Goal: Contribute content: Contribute content

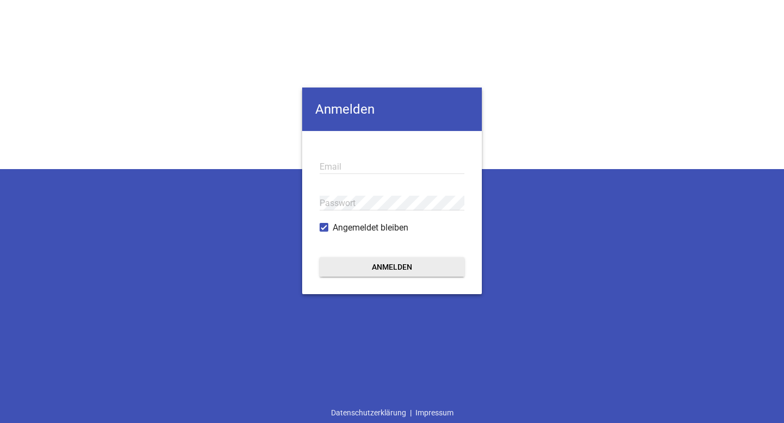
type input "[EMAIL_ADDRESS][DOMAIN_NAME]"
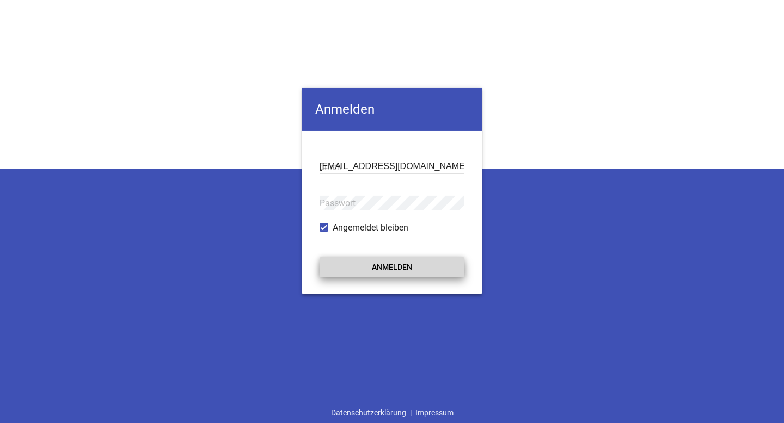
click at [379, 267] on button "Anmelden" at bounding box center [391, 267] width 145 height 20
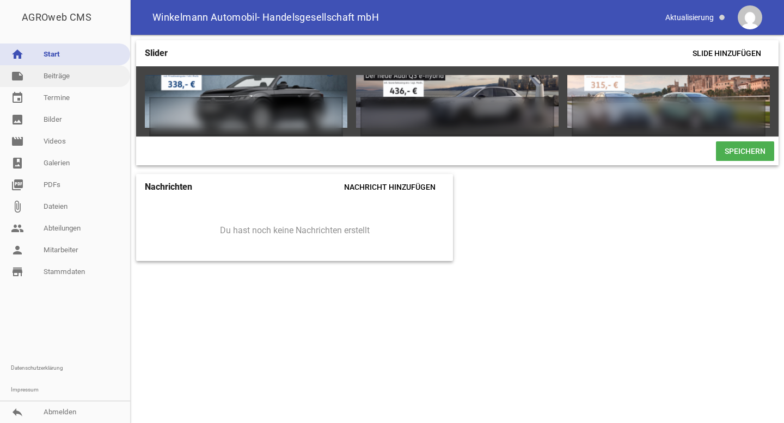
click at [84, 78] on link "note Beiträge" at bounding box center [65, 76] width 130 height 22
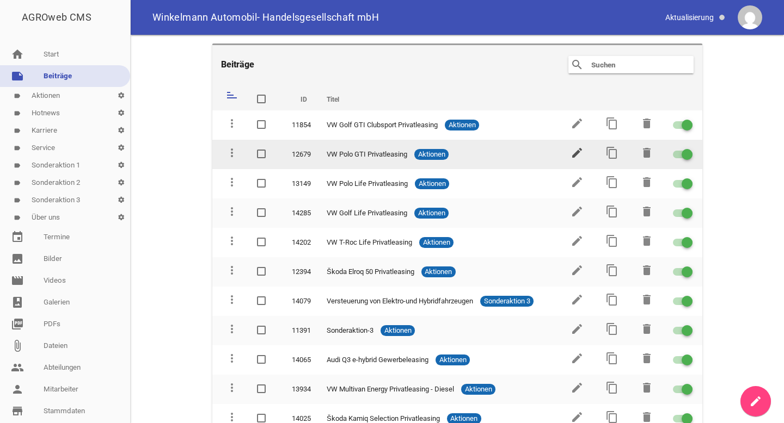
click at [572, 152] on icon "edit" at bounding box center [576, 152] width 13 height 13
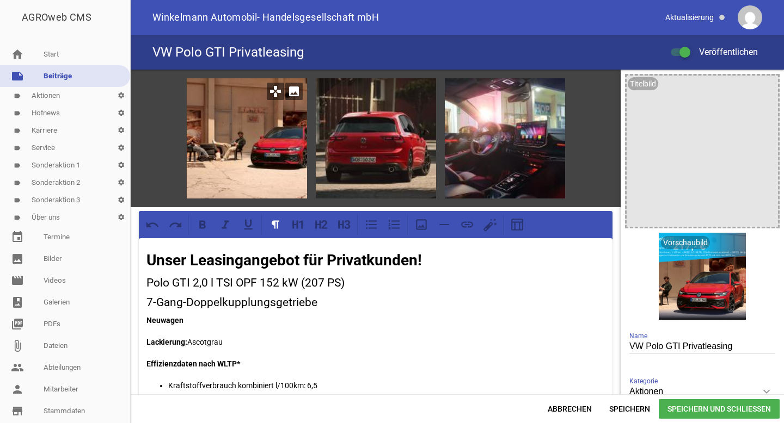
click at [287, 96] on icon "image" at bounding box center [293, 91] width 17 height 17
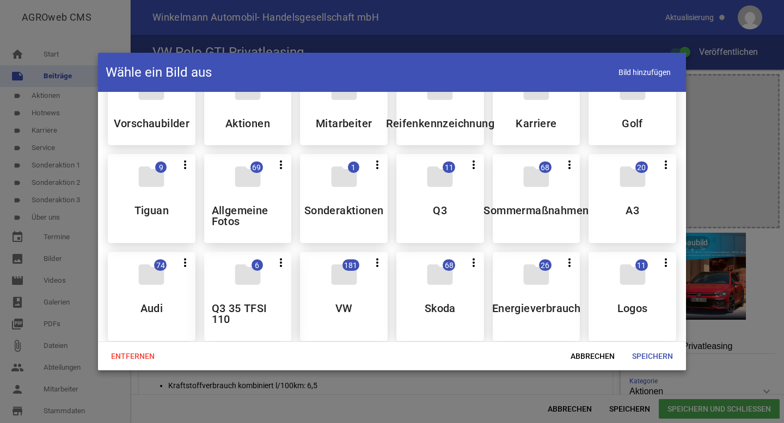
scroll to position [37, 0]
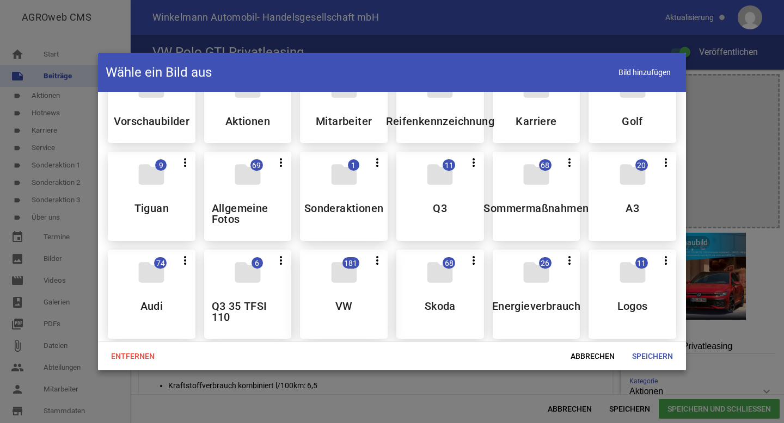
click at [336, 273] on icon "folder" at bounding box center [344, 272] width 30 height 30
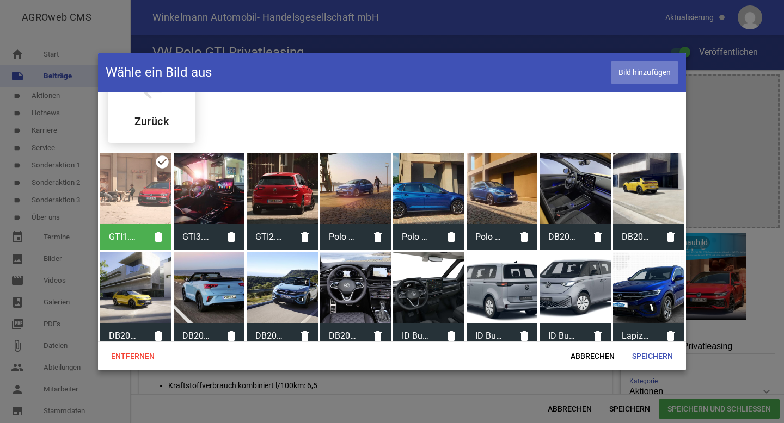
click at [639, 74] on span "Bild hinzufügen" at bounding box center [644, 72] width 67 height 22
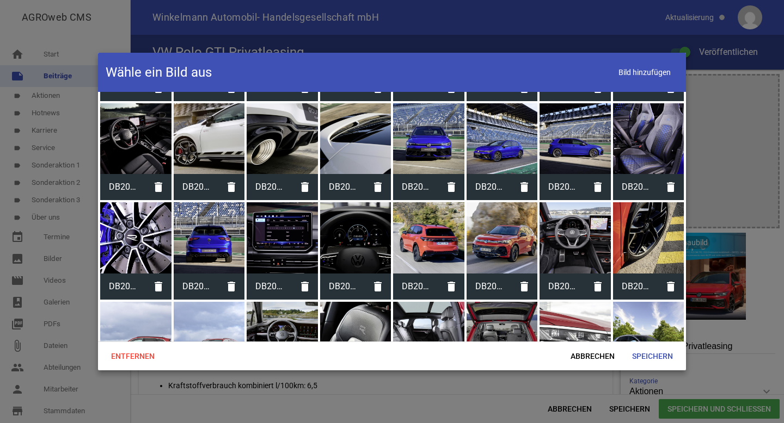
scroll to position [2117, 0]
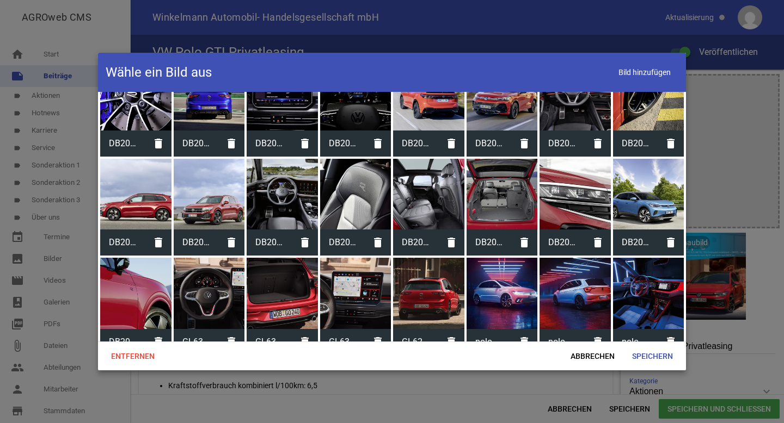
click at [513, 303] on div at bounding box center [501, 293] width 71 height 71
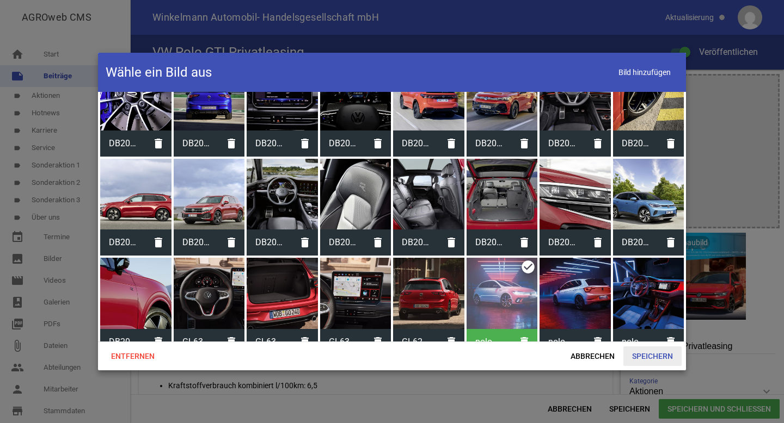
click at [645, 359] on span "Speichern" at bounding box center [652, 357] width 58 height 20
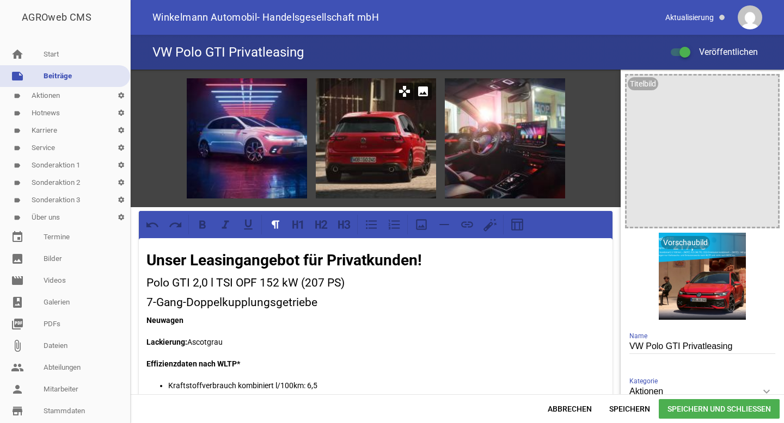
click at [418, 91] on icon "image" at bounding box center [422, 91] width 17 height 17
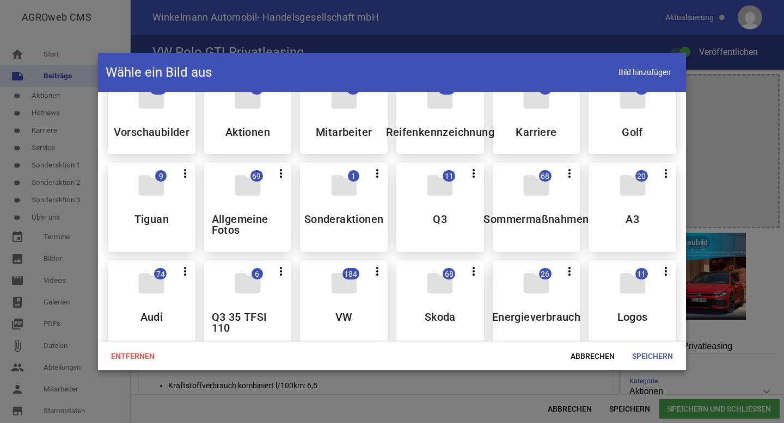
scroll to position [42, 0]
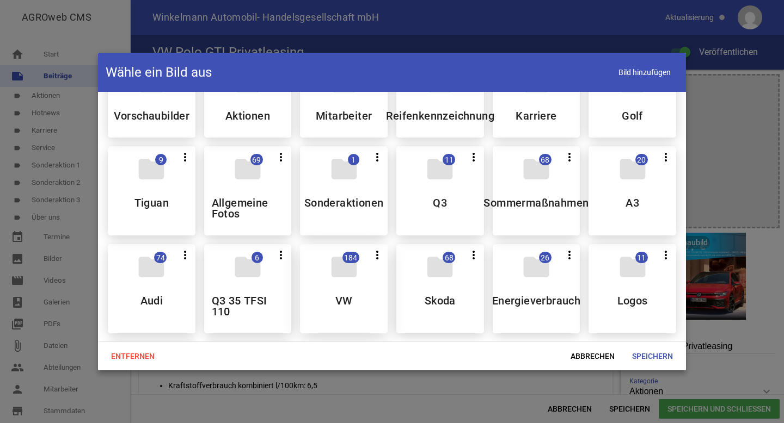
click at [361, 301] on div "folder 184 more_vert Teilen Bearbeiten Löschen VW" at bounding box center [344, 288] width 88 height 89
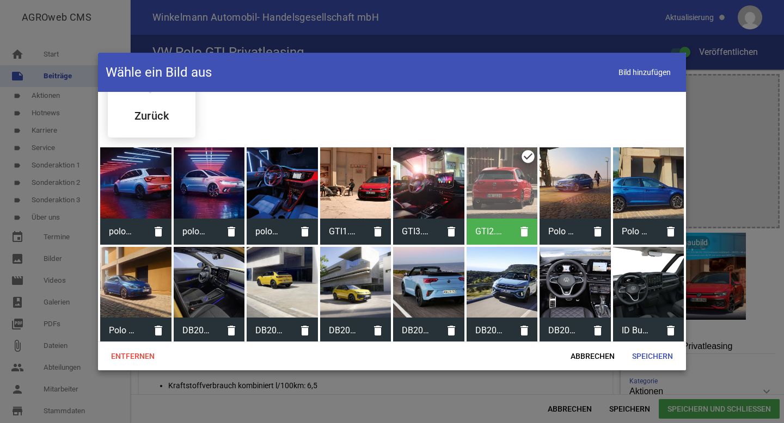
click at [165, 188] on div at bounding box center [135, 182] width 71 height 71
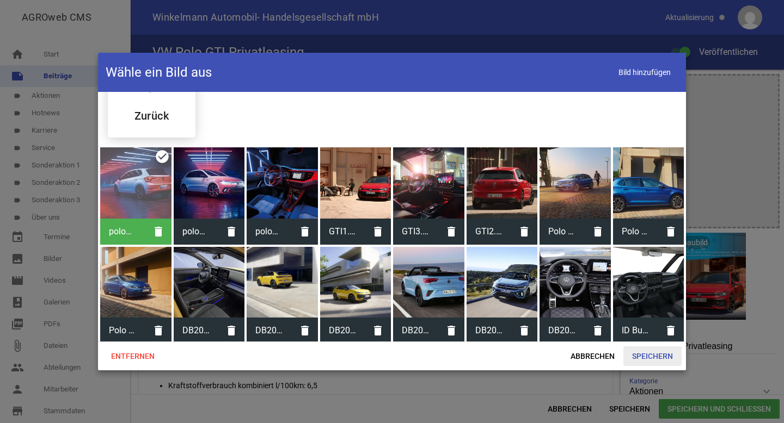
click at [644, 352] on span "Speichern" at bounding box center [652, 357] width 58 height 20
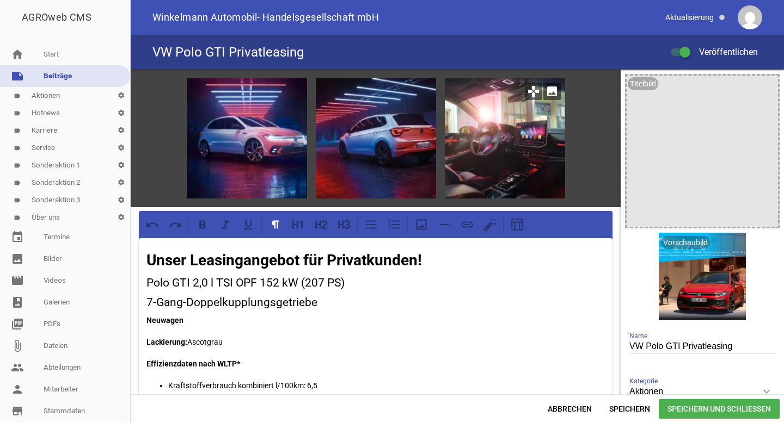
click at [447, 141] on div at bounding box center [505, 138] width 120 height 120
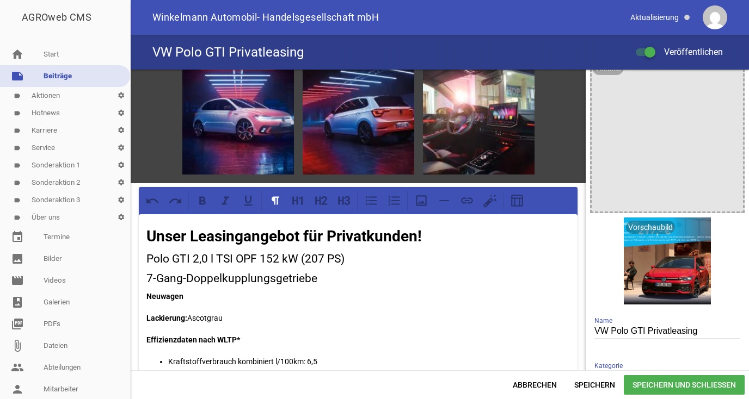
scroll to position [0, 0]
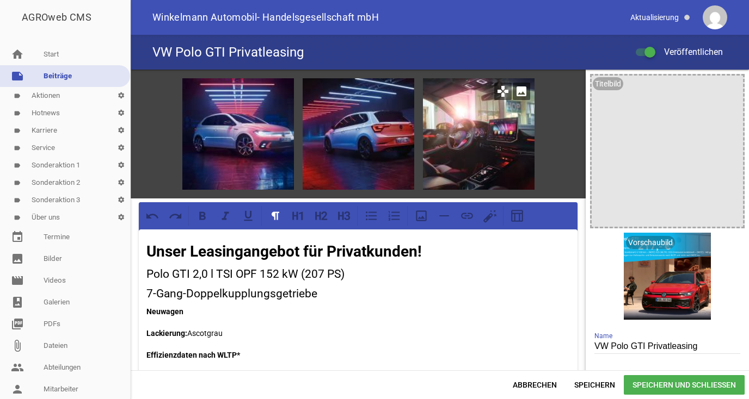
click at [519, 91] on icon "image" at bounding box center [521, 91] width 17 height 17
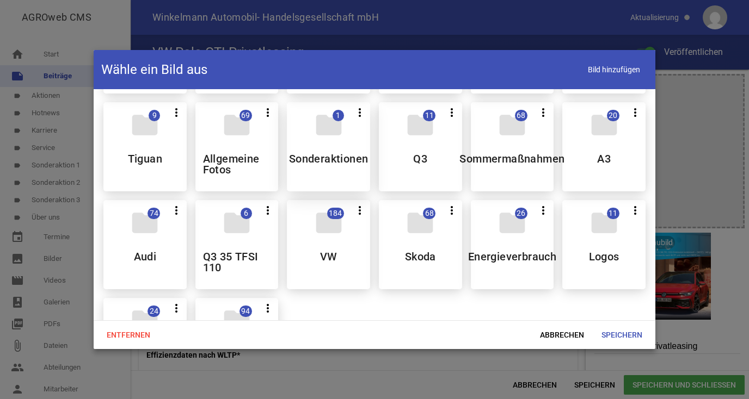
scroll to position [93, 0]
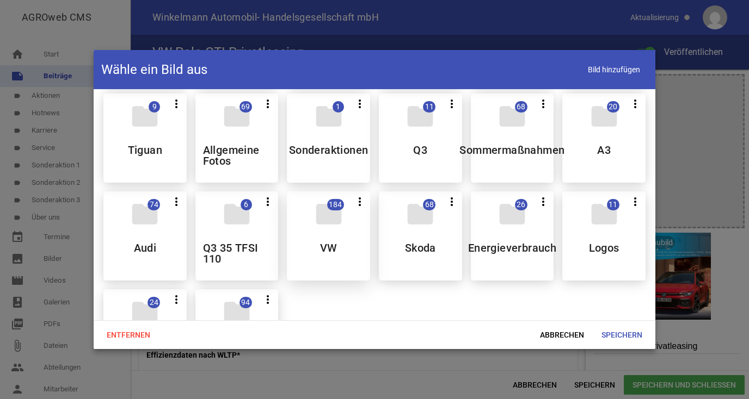
click at [335, 248] on div "folder 184 more_vert Teilen Bearbeiten Löschen VW" at bounding box center [328, 236] width 83 height 89
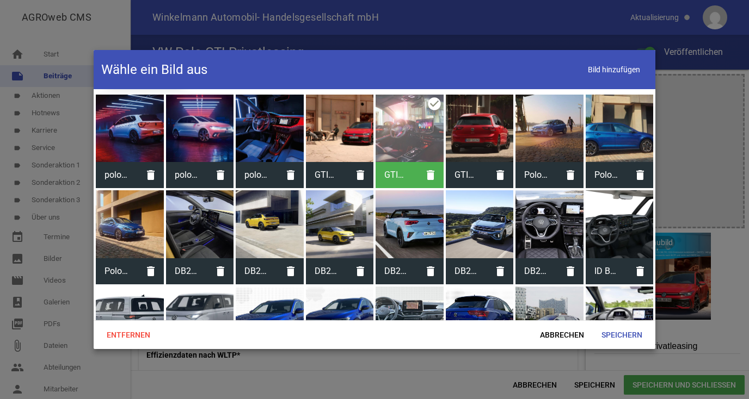
click at [276, 144] on div at bounding box center [270, 129] width 68 height 68
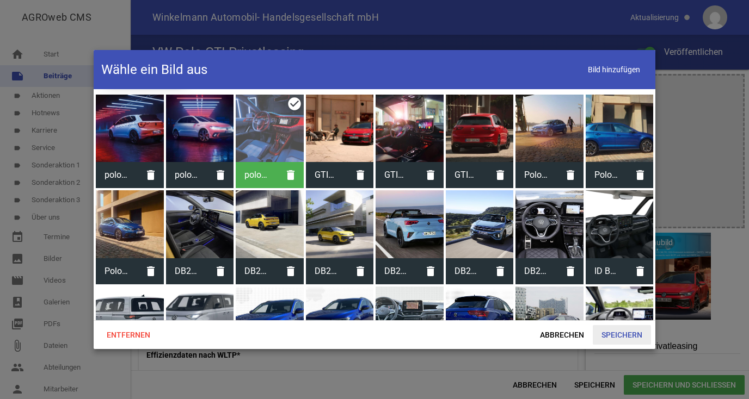
click at [631, 335] on span "Speichern" at bounding box center [622, 335] width 58 height 20
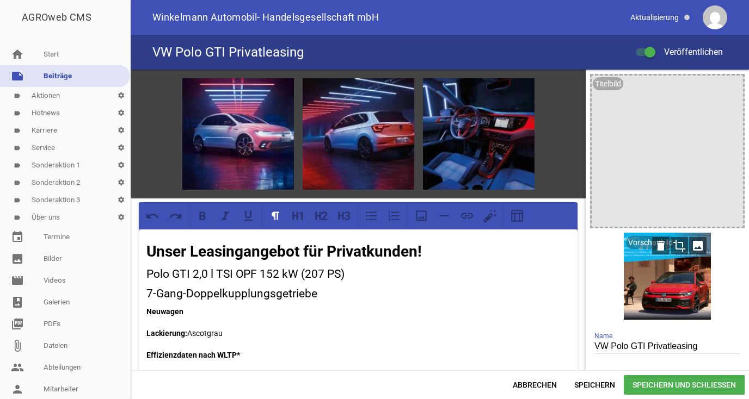
click at [693, 246] on icon "image" at bounding box center [697, 245] width 17 height 17
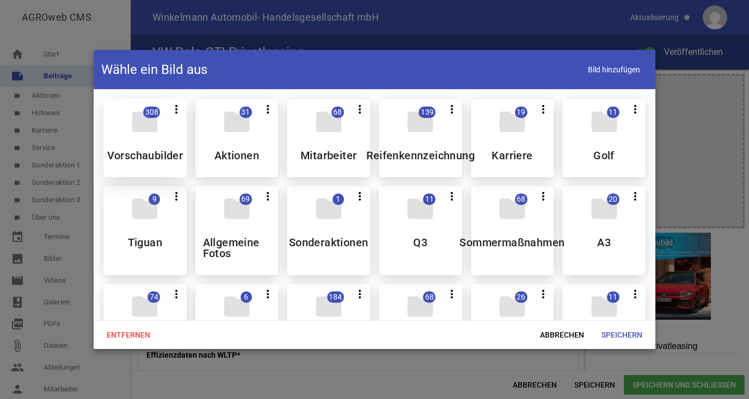
click at [166, 138] on div "folder 308 more_vert Teilen Bearbeiten Löschen Vorschaubilder" at bounding box center [144, 138] width 83 height 78
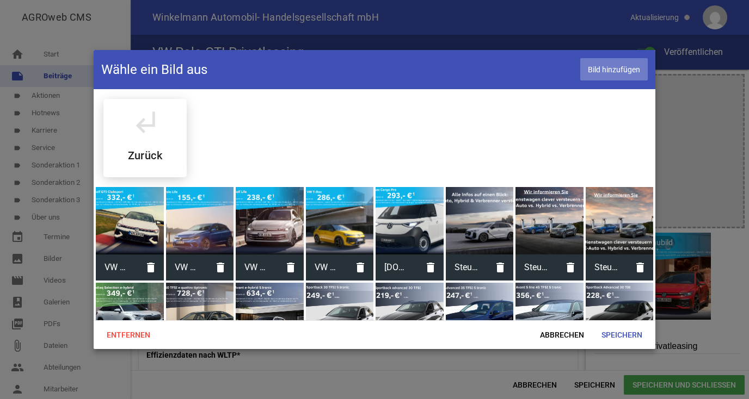
click at [603, 75] on span "Bild hinzufügen" at bounding box center [613, 69] width 67 height 22
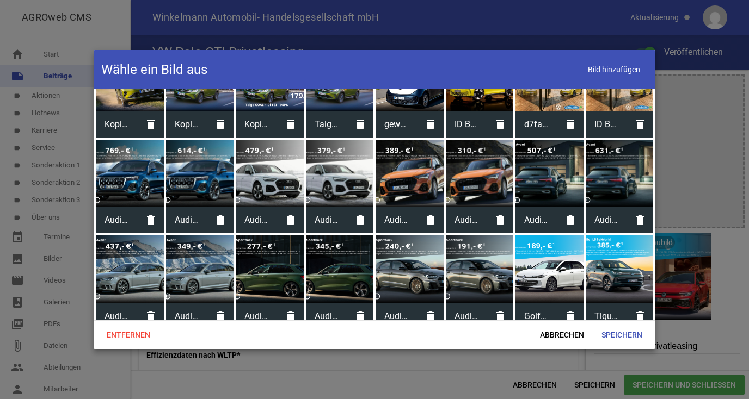
scroll to position [3586, 0]
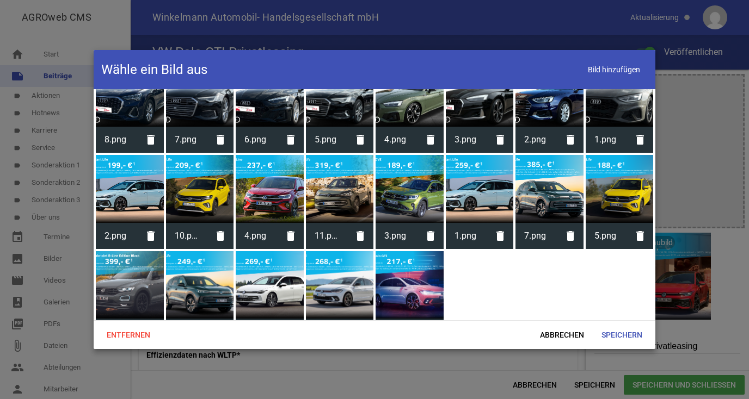
click at [418, 257] on div at bounding box center [409, 285] width 68 height 68
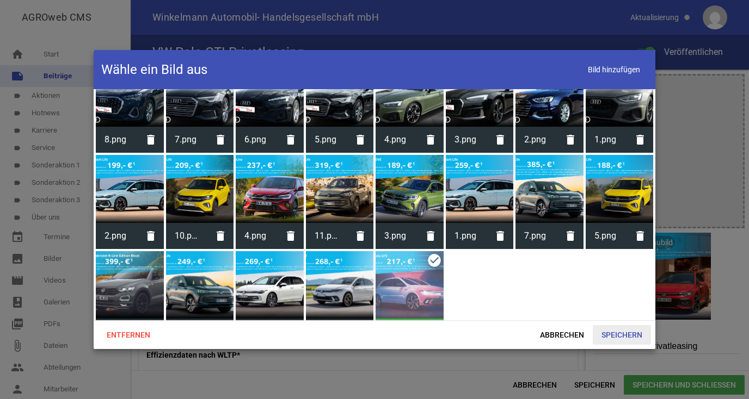
click at [612, 333] on span "Speichern" at bounding box center [622, 335] width 58 height 20
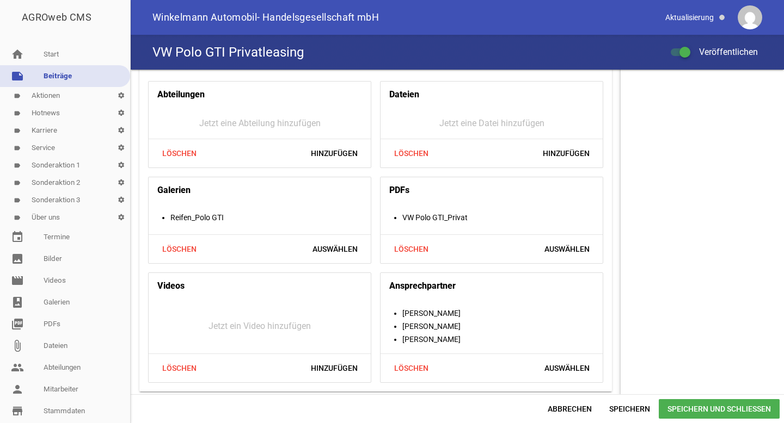
scroll to position [1044, 0]
click at [419, 251] on span "Löschen" at bounding box center [411, 249] width 52 height 20
click at [564, 249] on span "Hinzufügen" at bounding box center [566, 249] width 64 height 20
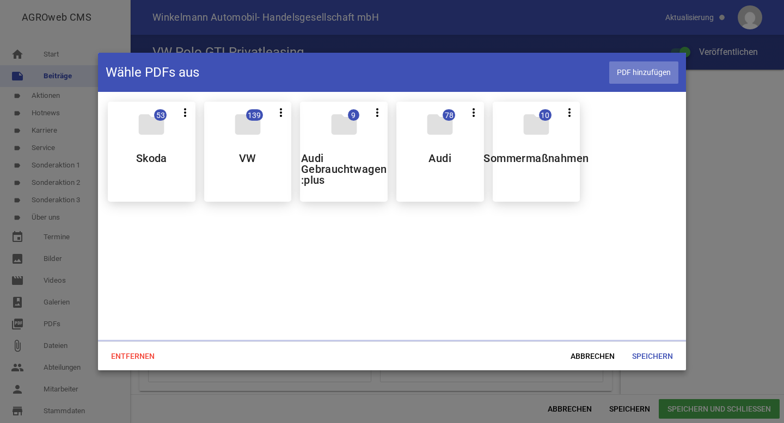
click at [633, 79] on span "PDF hinzufügen" at bounding box center [643, 72] width 69 height 22
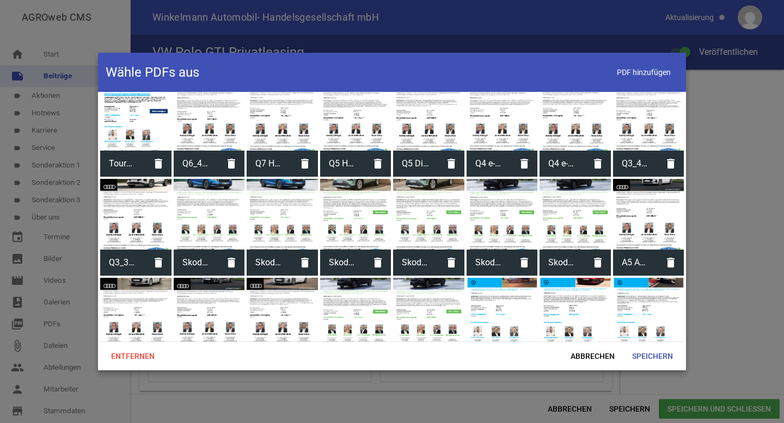
scroll to position [1350, 0]
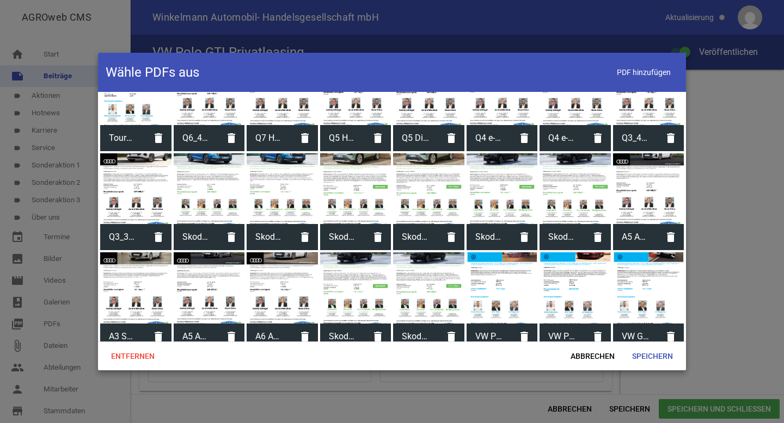
click at [636, 276] on div at bounding box center [648, 287] width 71 height 71
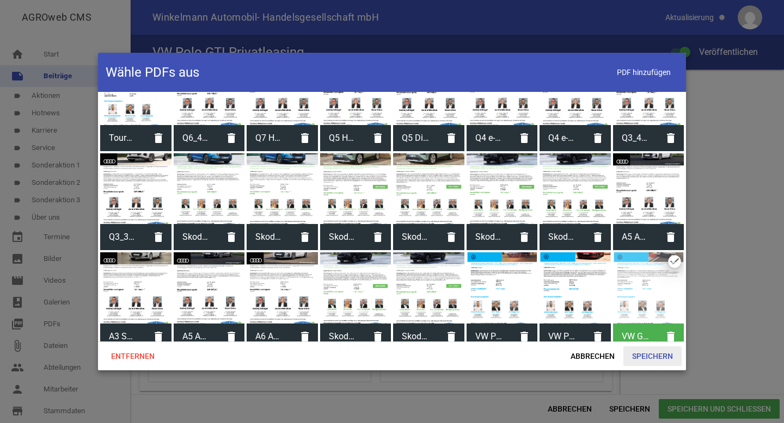
click at [645, 358] on span "Speichern" at bounding box center [652, 357] width 58 height 20
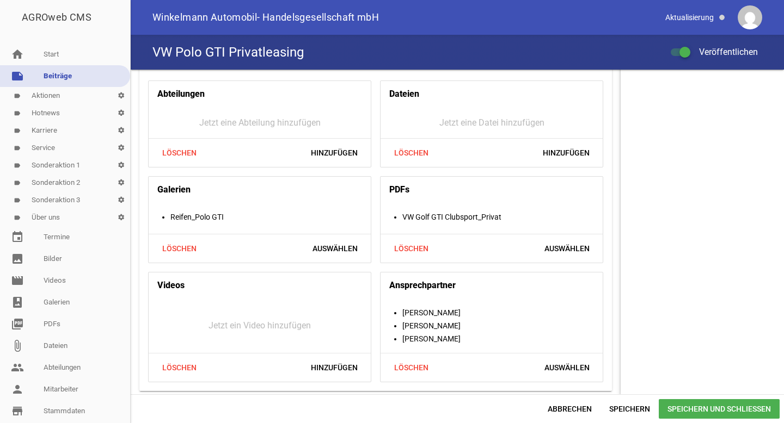
click at [687, 413] on span "Speichern und Schließen" at bounding box center [718, 409] width 121 height 20
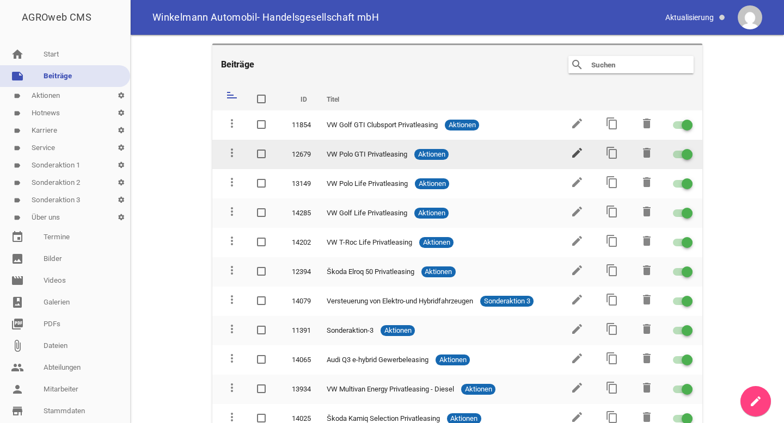
click at [570, 150] on icon "edit" at bounding box center [576, 152] width 13 height 13
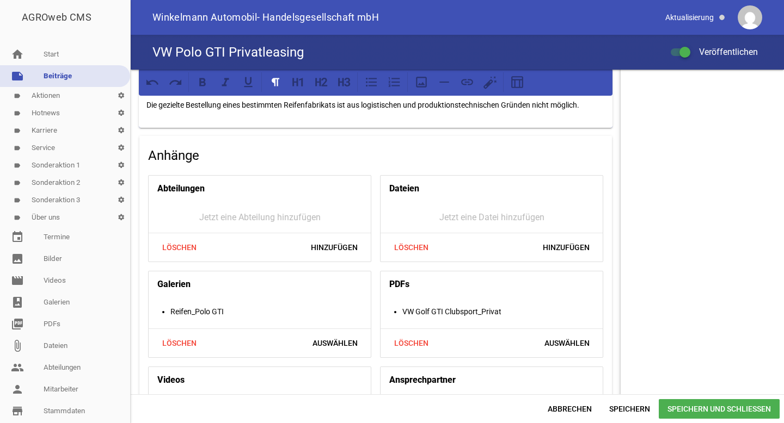
scroll to position [1044, 0]
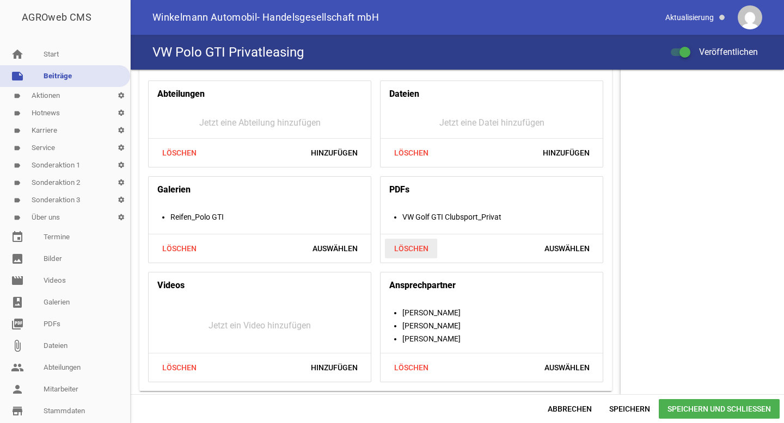
click at [417, 247] on span "Löschen" at bounding box center [411, 249] width 52 height 20
click at [578, 242] on span "Hinzufügen" at bounding box center [566, 249] width 64 height 20
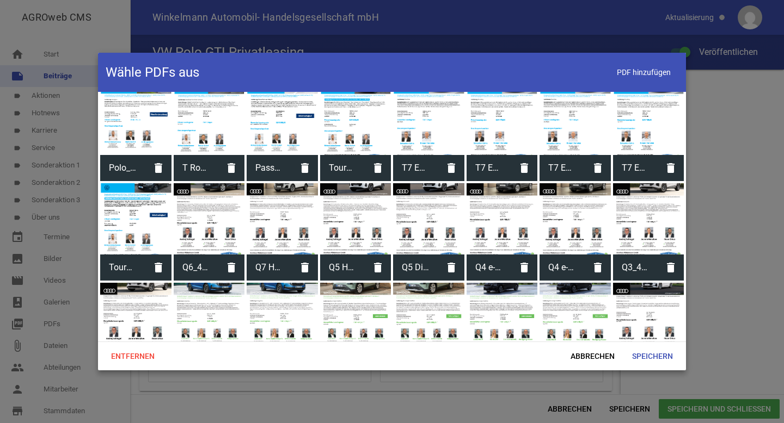
scroll to position [1448, 0]
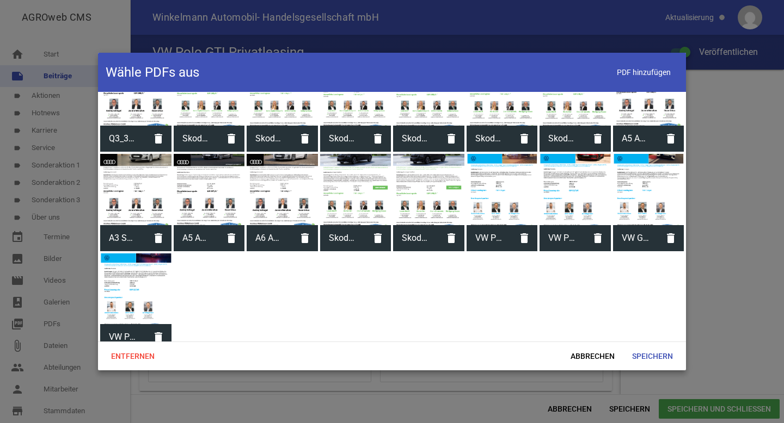
click at [122, 327] on span "VW Polo GTI_Privat" at bounding box center [122, 337] width 45 height 28
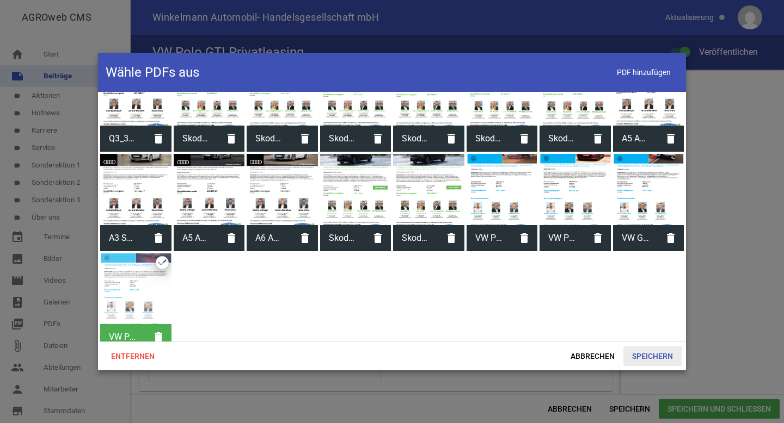
click at [644, 347] on span "Speichern" at bounding box center [652, 357] width 58 height 20
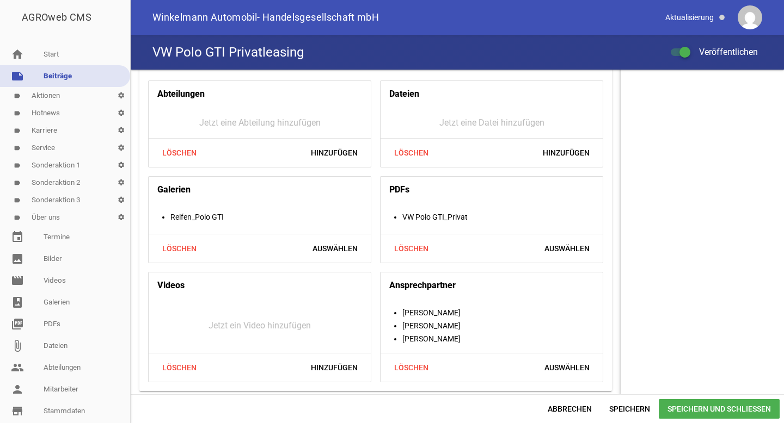
click at [691, 415] on span "Speichern und Schließen" at bounding box center [718, 409] width 121 height 20
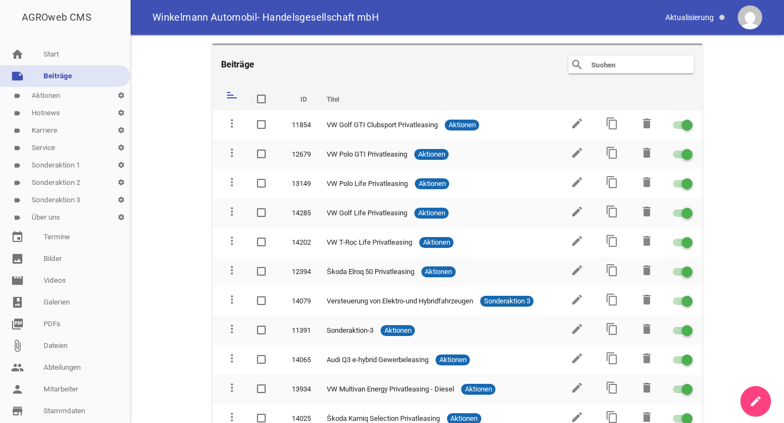
click at [172, 182] on main "Beiträge search clear sort ID Titel delete more_vert 11854 VW Golf GTI Clubspor…" at bounding box center [457, 229] width 653 height 389
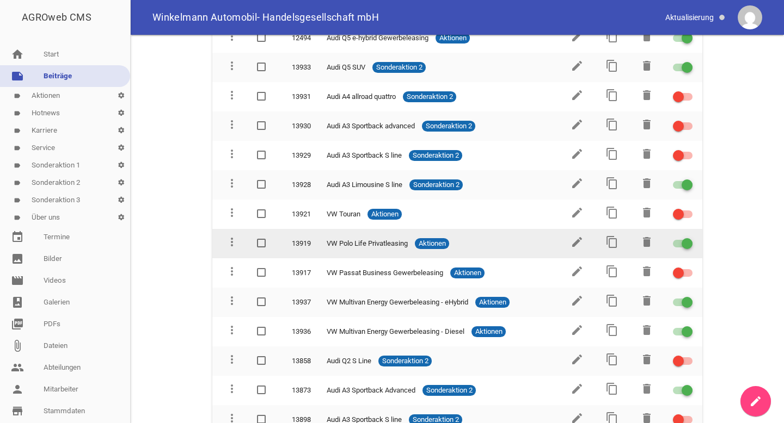
click at [673, 240] on div at bounding box center [683, 244] width 20 height 8
click at [689, 237] on input "checkbox" at bounding box center [689, 237] width 0 height 0
click at [571, 236] on icon "edit" at bounding box center [576, 242] width 13 height 13
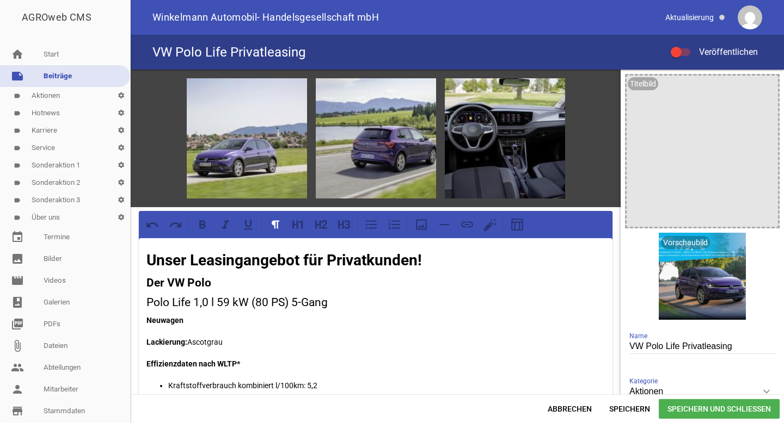
click at [52, 73] on link "note Beiträge" at bounding box center [65, 76] width 130 height 22
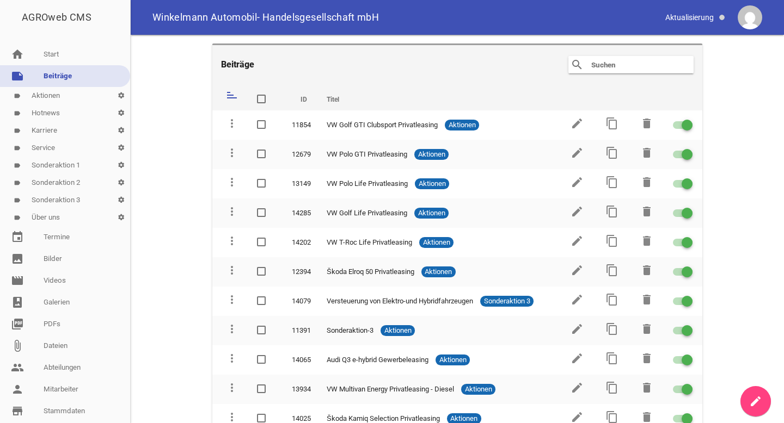
click at [611, 65] on input "text" at bounding box center [633, 64] width 87 height 13
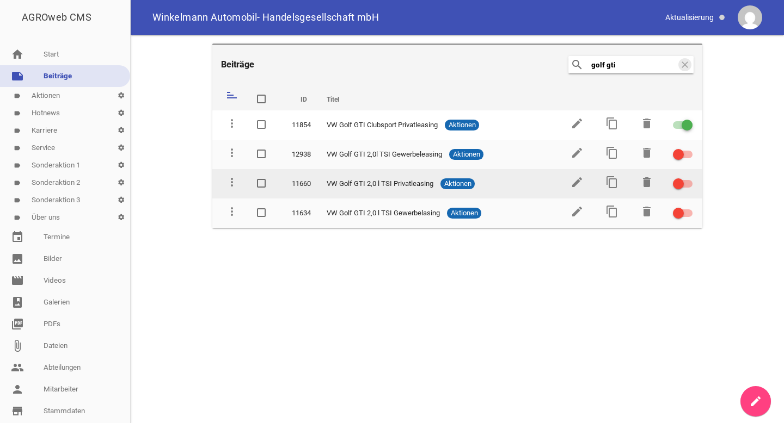
type input "golf gti"
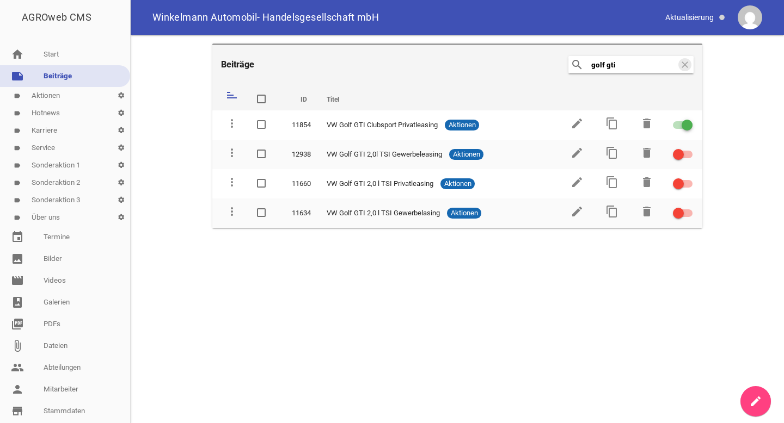
drag, startPoint x: 285, startPoint y: 184, endPoint x: 310, endPoint y: 272, distance: 90.6
click at [310, 271] on main "Beiträge search golf gti clear sort ID Titel delete more_vert 11854 VW Golf GTI…" at bounding box center [457, 229] width 653 height 389
click at [687, 64] on icon "clear" at bounding box center [684, 64] width 13 height 13
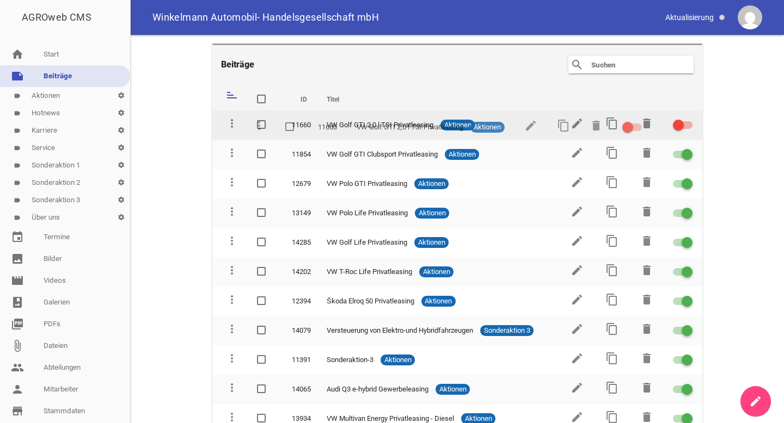
drag, startPoint x: 227, startPoint y: 227, endPoint x: 255, endPoint y: 125, distance: 105.5
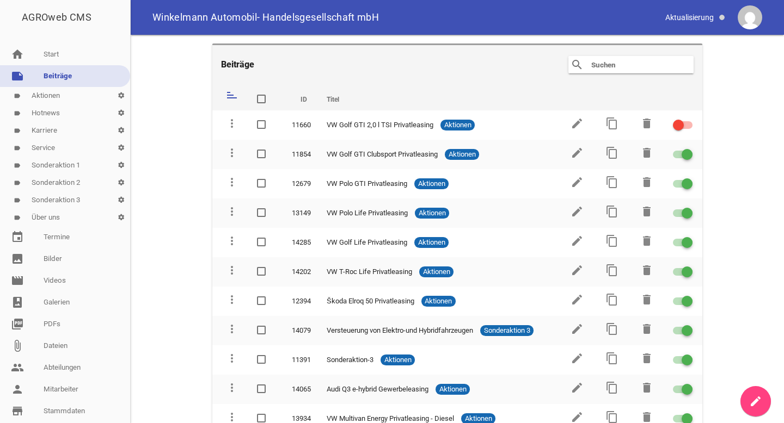
click at [197, 158] on main "Beiträge search clear sort ID Titel delete more_vert 11660 VW Golf GTI 2,0 l TS…" at bounding box center [457, 229] width 653 height 389
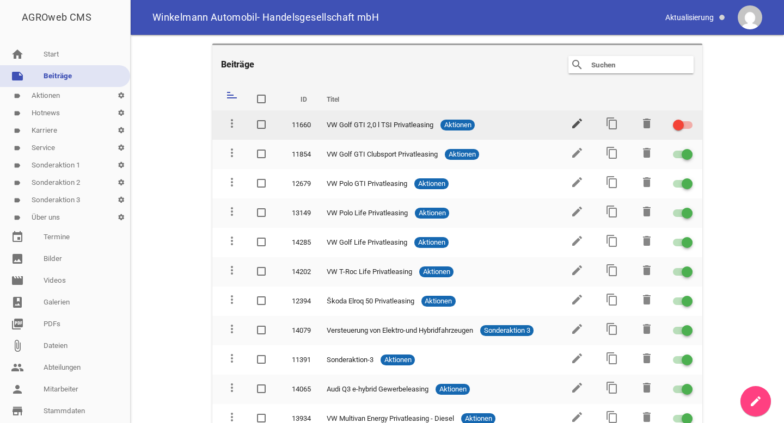
click at [570, 123] on icon "edit" at bounding box center [576, 123] width 13 height 13
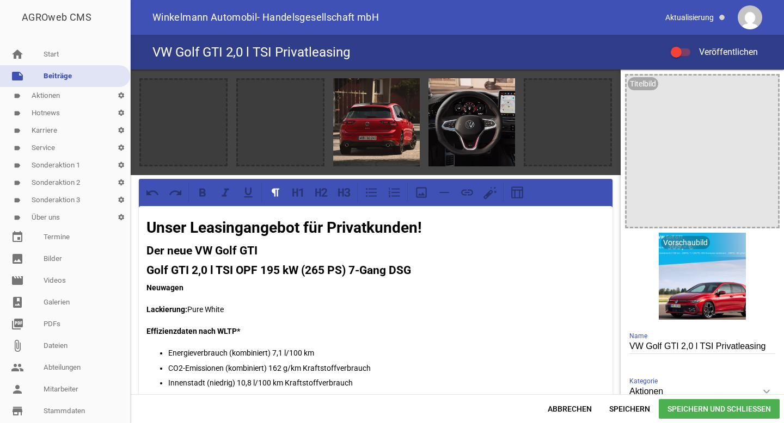
scroll to position [23, 0]
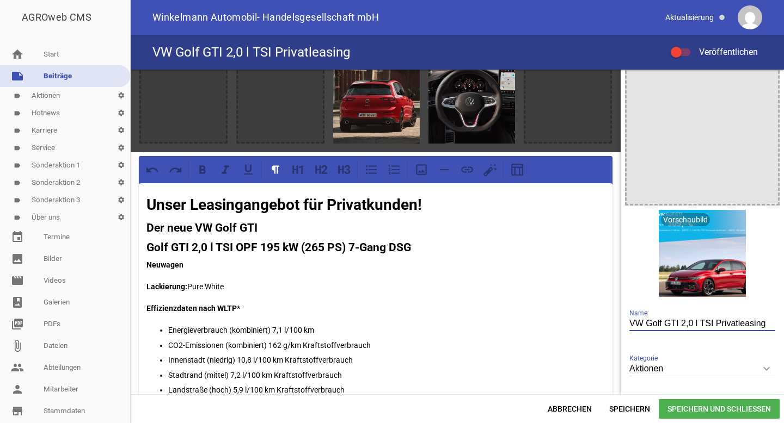
drag, startPoint x: 711, startPoint y: 324, endPoint x: 676, endPoint y: 321, distance: 34.4
click at [676, 322] on input "VW Golf GTI 2,0 l TSI Privatleasing" at bounding box center [702, 324] width 146 height 15
type input "VW Golf GTI Privatleasing"
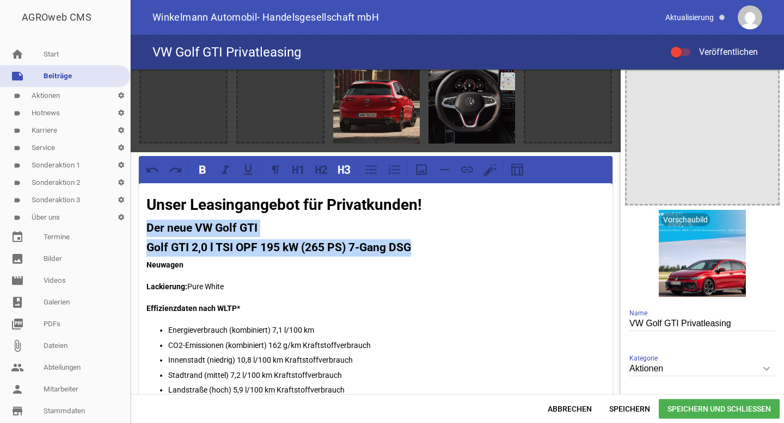
drag, startPoint x: 416, startPoint y: 248, endPoint x: 144, endPoint y: 230, distance: 273.2
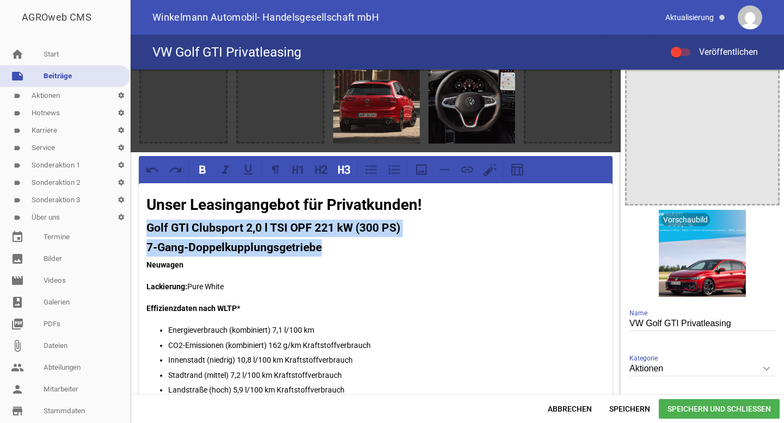
drag, startPoint x: 338, startPoint y: 257, endPoint x: 143, endPoint y: 228, distance: 197.6
click at [206, 168] on icon at bounding box center [202, 170] width 14 height 14
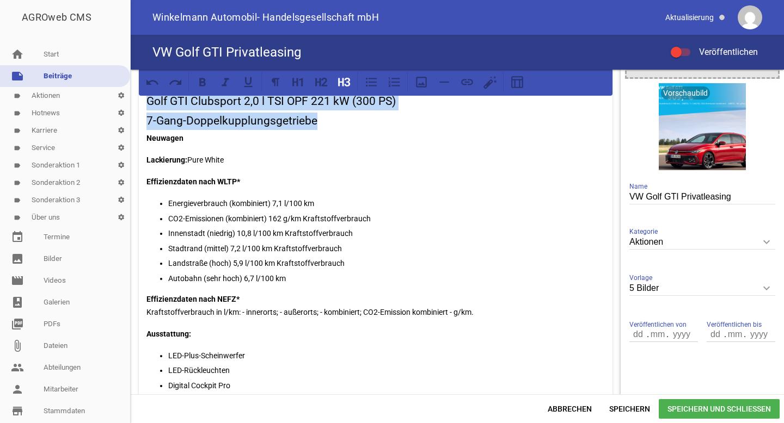
scroll to position [181, 0]
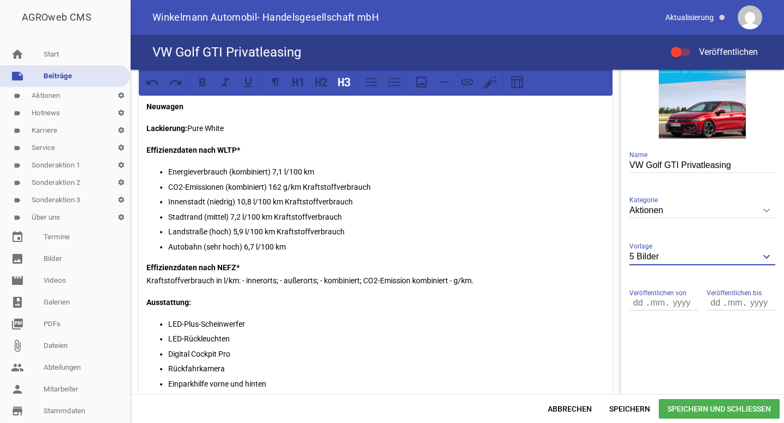
click at [655, 263] on input "5 Bilder" at bounding box center [702, 257] width 146 height 15
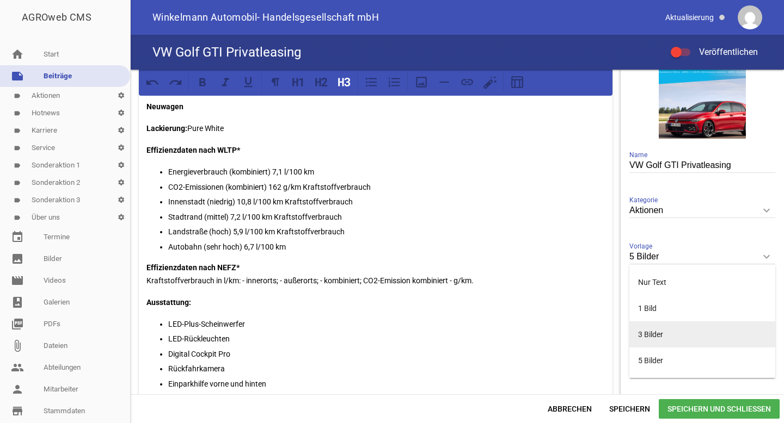
click at [650, 339] on li "3 Bilder" at bounding box center [702, 335] width 146 height 26
type input "3 Bilder"
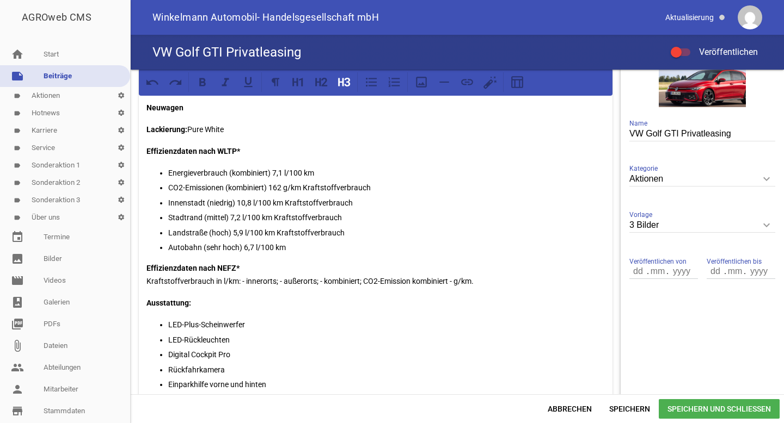
scroll to position [0, 0]
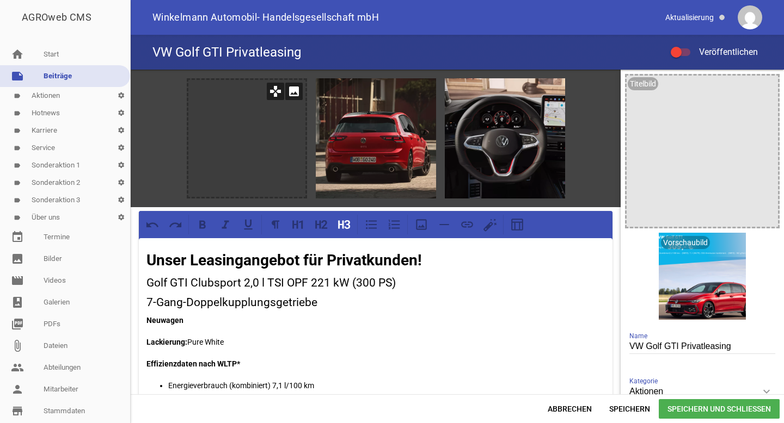
click at [290, 92] on icon "image" at bounding box center [293, 91] width 17 height 17
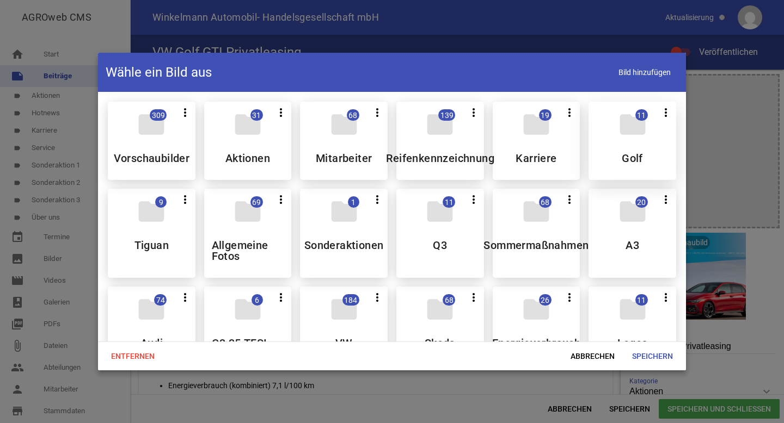
click at [634, 150] on div "folder 11 more_vert Teilen Bearbeiten Löschen Golf" at bounding box center [632, 141] width 88 height 78
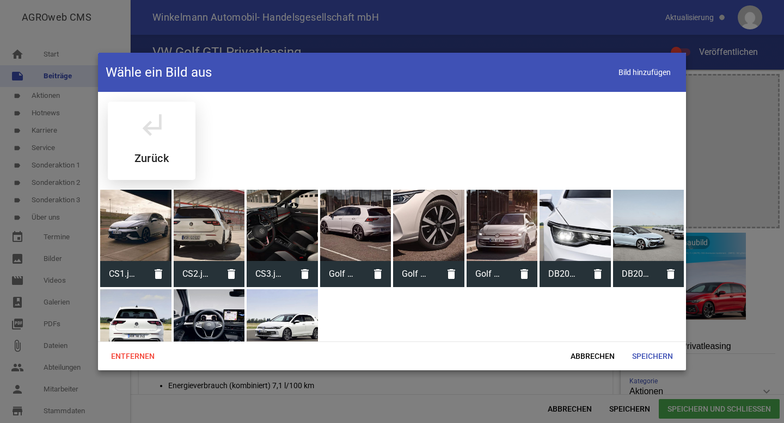
click at [151, 112] on icon "subdirectory_arrow_left" at bounding box center [151, 124] width 30 height 30
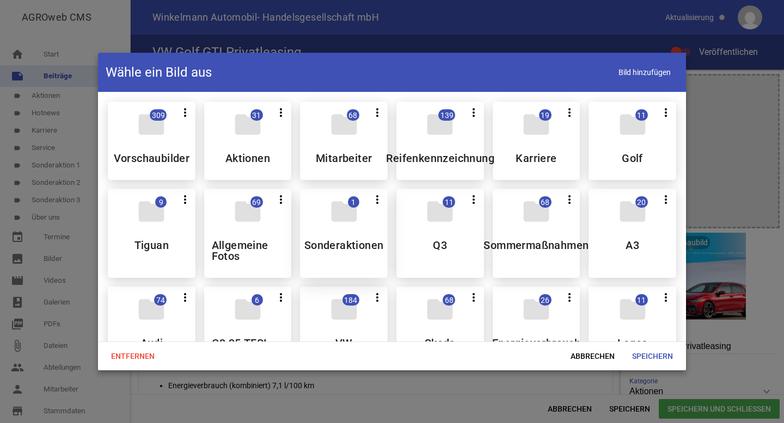
scroll to position [78, 0]
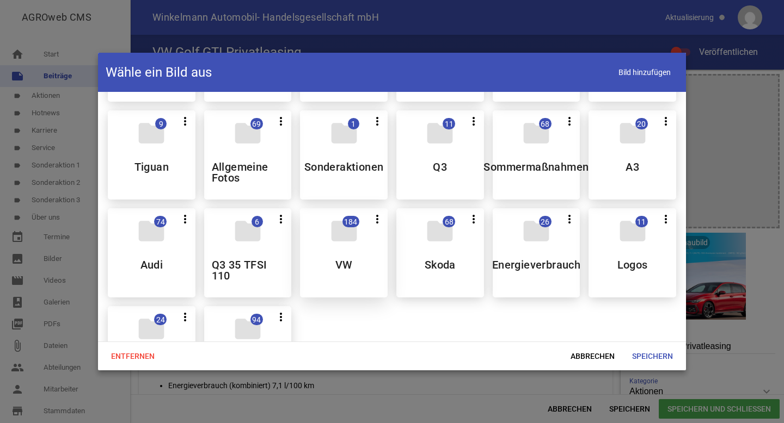
click at [349, 236] on icon "folder" at bounding box center [344, 231] width 30 height 30
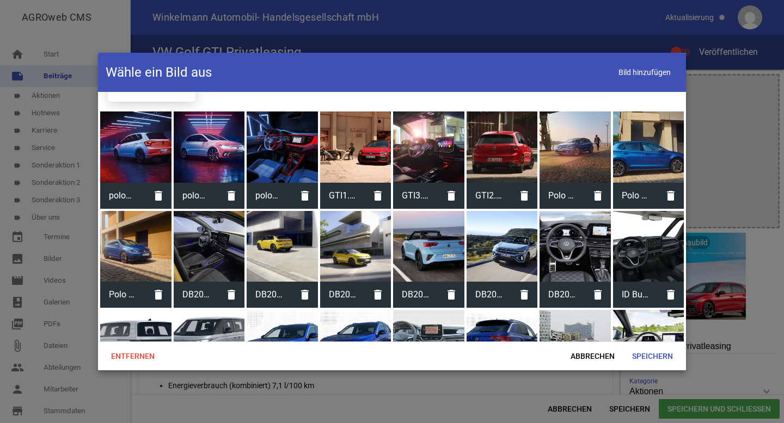
click at [349, 144] on div at bounding box center [355, 147] width 71 height 71
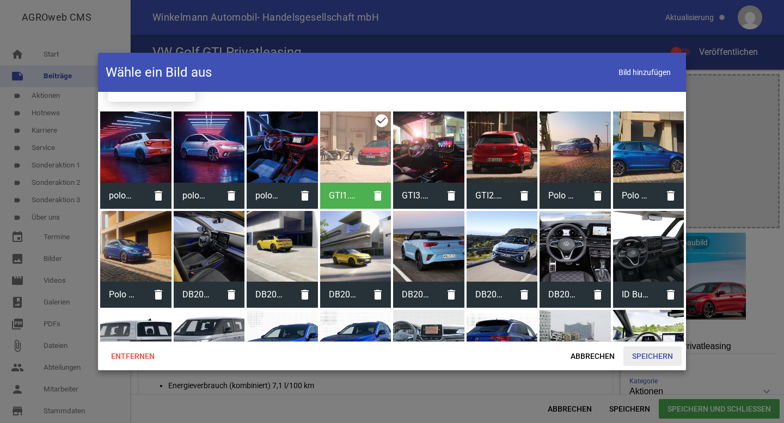
click at [663, 354] on span "Speichern" at bounding box center [652, 357] width 58 height 20
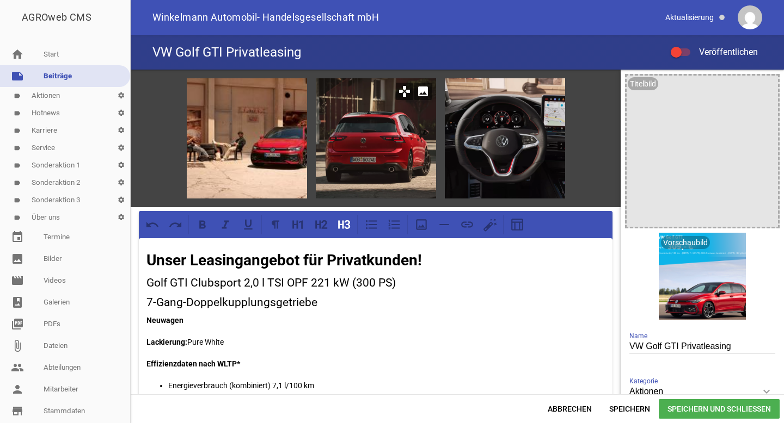
click at [367, 138] on div at bounding box center [376, 138] width 120 height 120
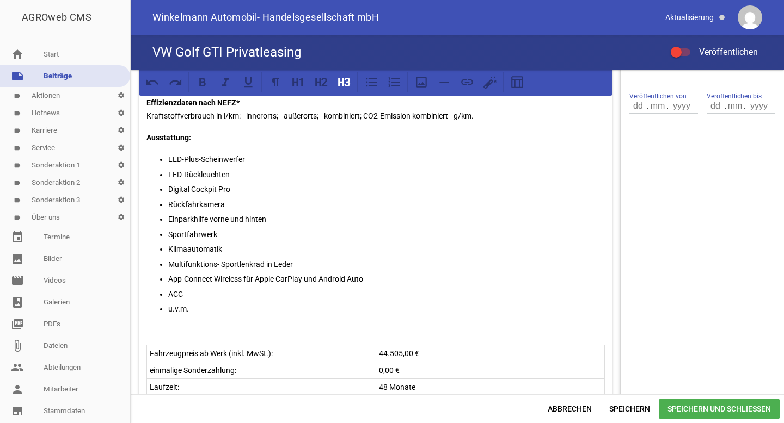
click at [199, 307] on p "u.v.m." at bounding box center [386, 309] width 436 height 13
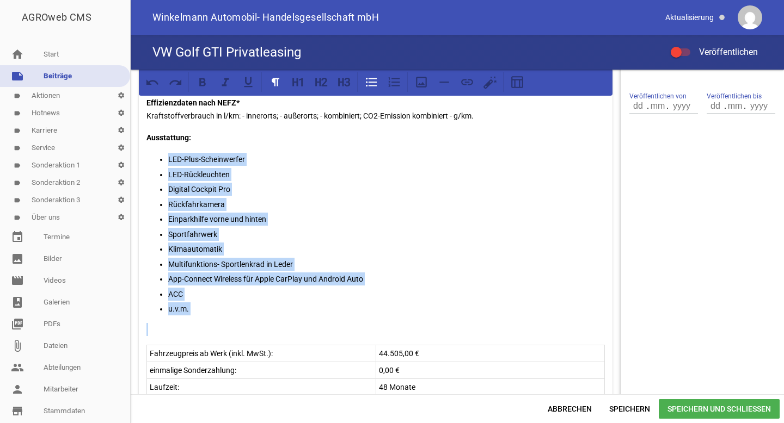
drag, startPoint x: 199, startPoint y: 307, endPoint x: 166, endPoint y: 163, distance: 147.3
click at [166, 163] on ul "LED-Plus-Scheinwerfer LED-Rückleuchten Digital Cockpit Pro Rückfahrkamera Einpa…" at bounding box center [375, 234] width 458 height 163
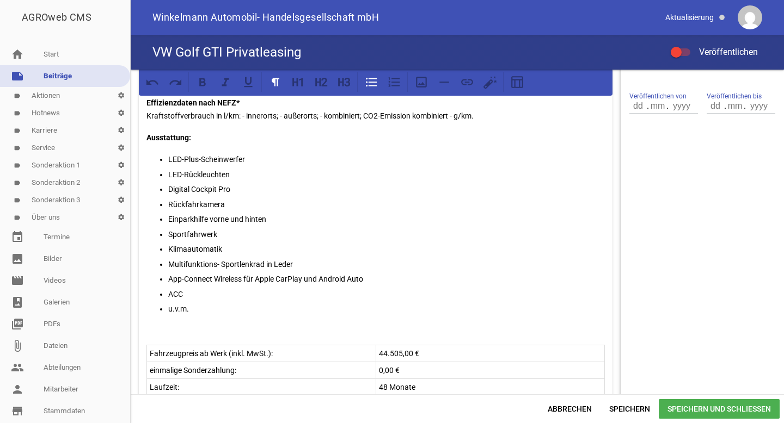
scroll to position [419, 0]
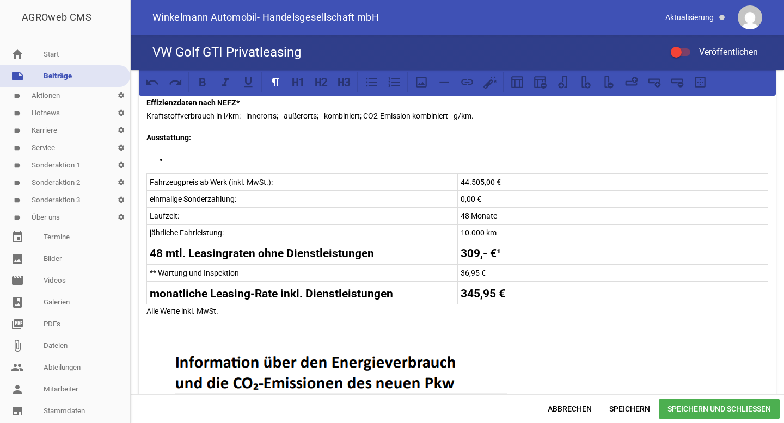
click at [187, 156] on p at bounding box center [468, 159] width 600 height 13
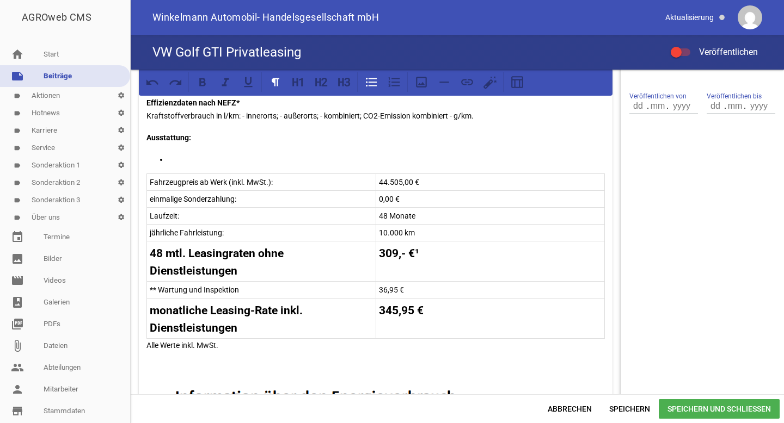
paste div
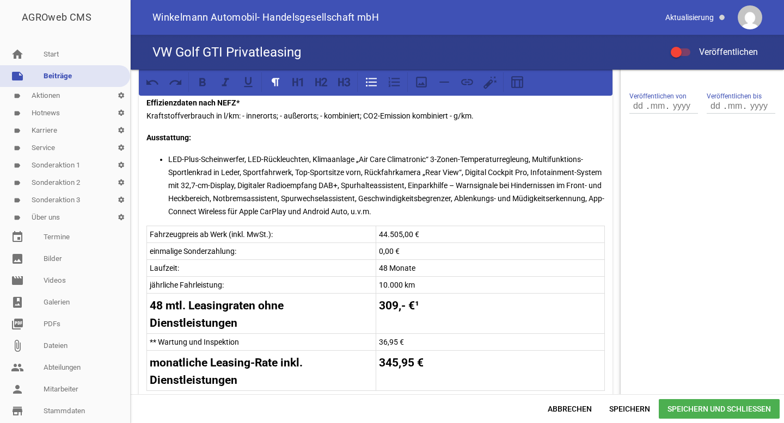
click at [244, 156] on p "LED-Plus-Scheinwerfer, LED-Rückleuchten, Klimaanlage „Air Care Climatronic“ 3-Z…" at bounding box center [386, 185] width 436 height 65
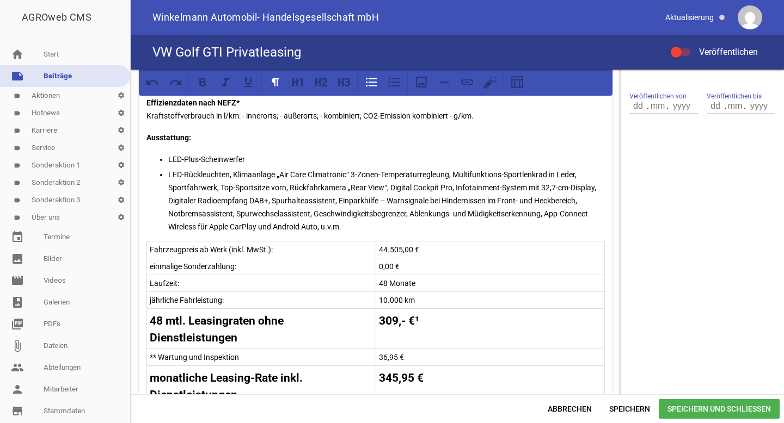
click at [361, 229] on p "LED-Rückleuchten, Klimaanlage „Air Care Climatronic“ 3-Zonen-Temperaturregleung…" at bounding box center [386, 200] width 436 height 65
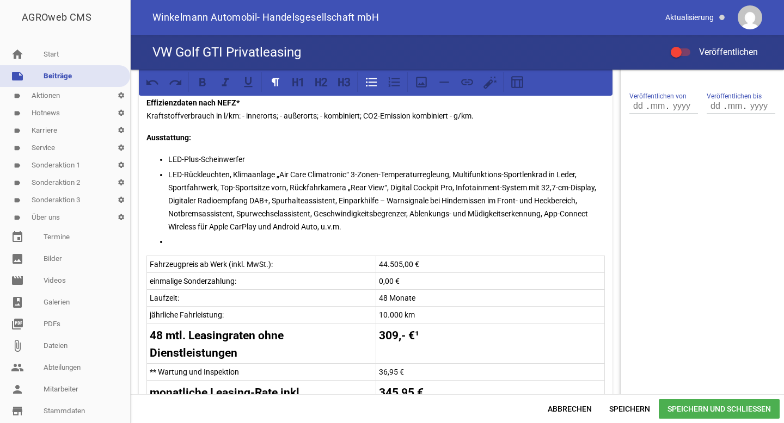
click at [323, 225] on p "LED-Rückleuchten, Klimaanlage „Air Care Climatronic“ 3-Zonen-Temperaturregleung…" at bounding box center [386, 200] width 436 height 65
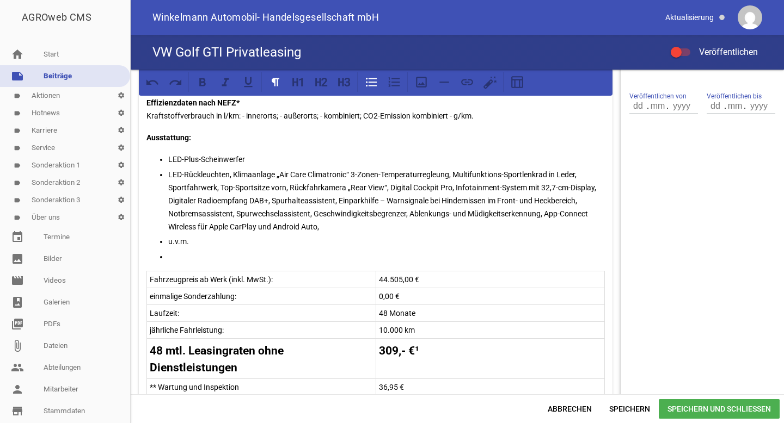
click at [218, 255] on p at bounding box center [386, 256] width 436 height 13
click at [229, 171] on p "LED-Rückleuchten, Klimaanlage „Air Care Climatronic“ 3-Zonen-Temperaturregleung…" at bounding box center [386, 200] width 436 height 65
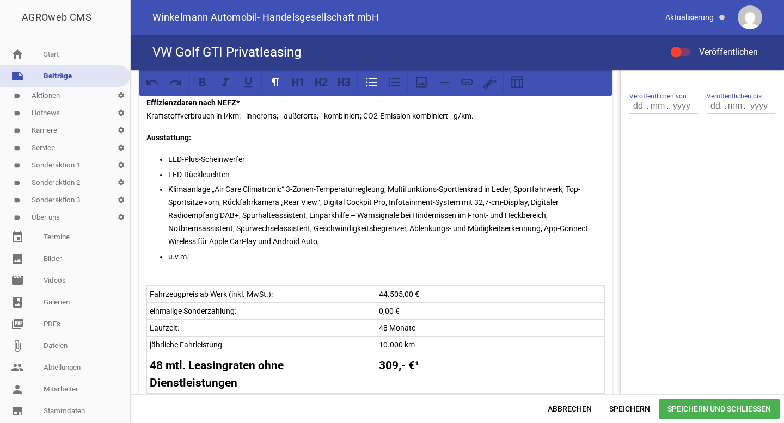
click at [388, 189] on p "Klimaanlage „Air Care Climatronic“ 3-Zonen-Temperaturregleung, Multifunktions-S…" at bounding box center [386, 215] width 436 height 65
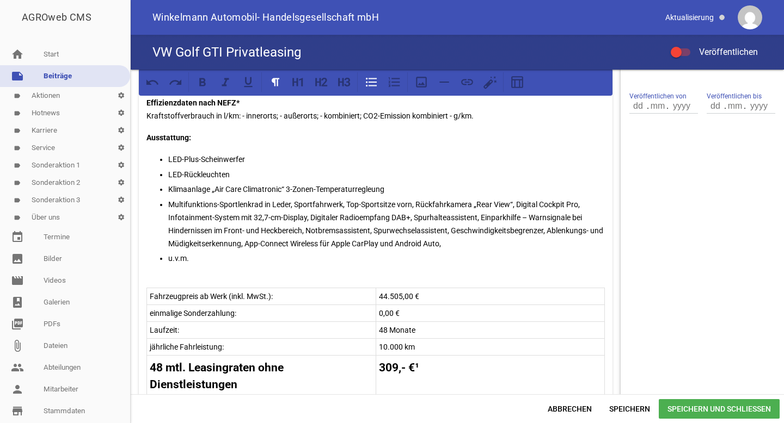
click at [296, 201] on p "Multifunktions-Sportlenkrad in Leder, Sportfahrwerk, Top-Sportsitze vorn, Rückf…" at bounding box center [386, 224] width 436 height 52
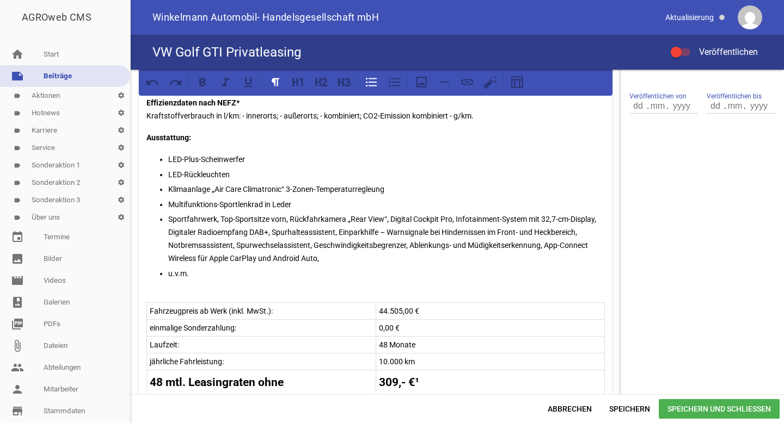
click at [223, 214] on p "Sportfahrwerk, Top-Sportsitze vorn, Rückfahrkamera „Rear View“, Digital Cockpit…" at bounding box center [386, 239] width 436 height 52
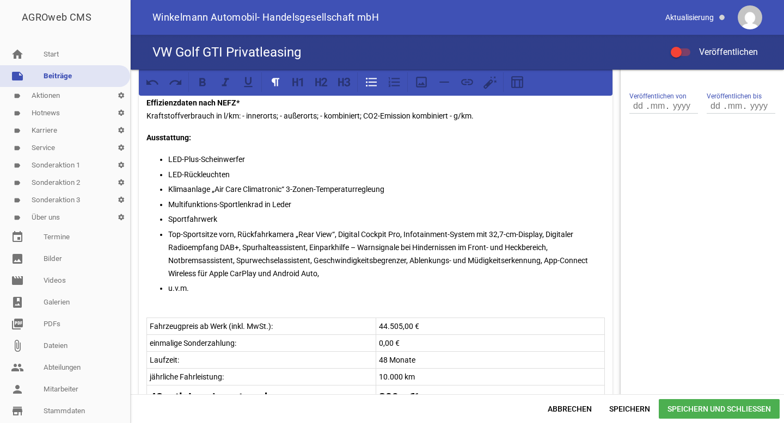
click at [238, 230] on p "Top-Sportsitze vorn, Rückfahrkamera „Rear View“, Digital Cockpit Pro, Infotainm…" at bounding box center [386, 254] width 436 height 52
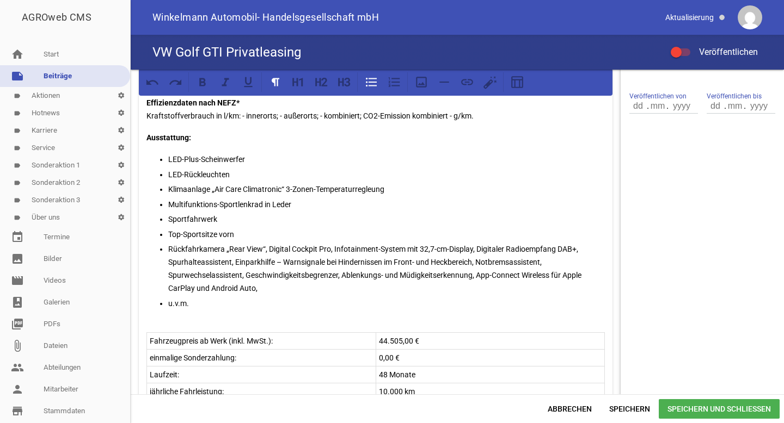
click at [271, 247] on p "Rückfahrkamera „Rear View“, Digital Cockpit Pro, Infotainment-System mit 32,7-c…" at bounding box center [386, 269] width 436 height 52
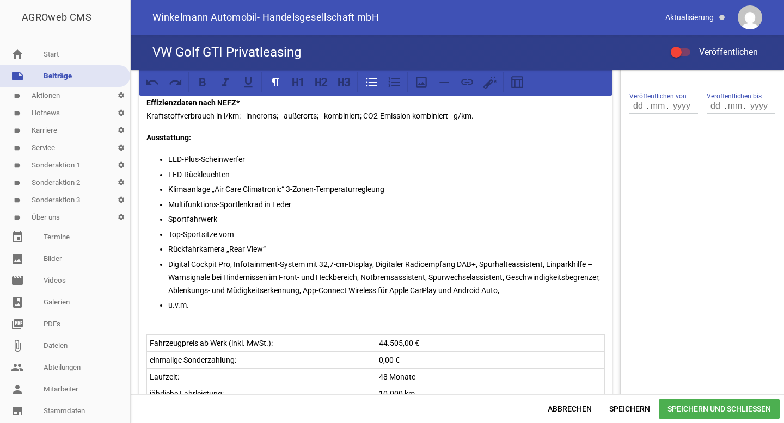
click at [239, 261] on p "Digital Cockpit Pro, Infotainment-System mit 32,7-cm-Display, Digitaler Radioem…" at bounding box center [386, 277] width 436 height 39
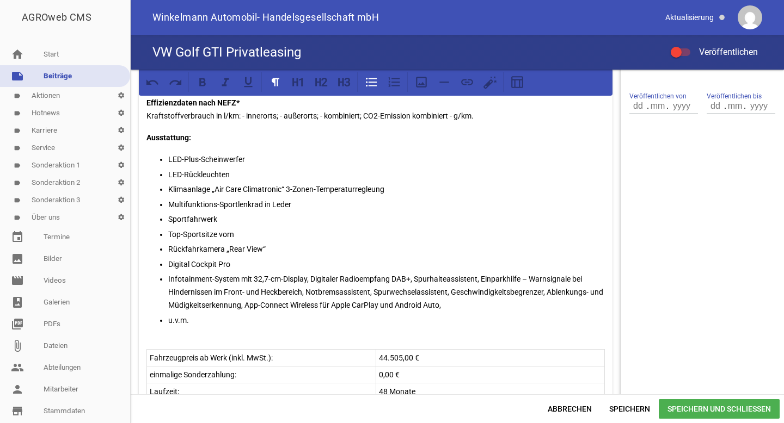
click at [309, 278] on p "Infotainment-System mit 32,7-cm-Display, Digitaler Radioempfang DAB+, Spurhalte…" at bounding box center [386, 292] width 436 height 39
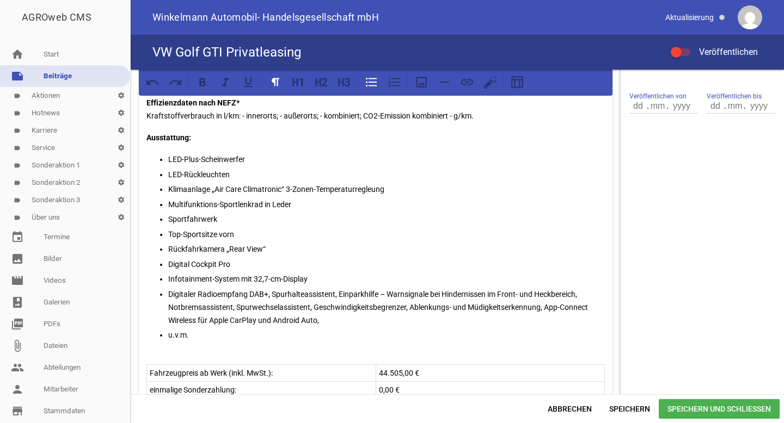
click at [340, 294] on p "Digitaler Radioempfang DAB+, Spurhalteassistent, Einparkhilfe – Warnsignale bei…" at bounding box center [386, 307] width 436 height 39
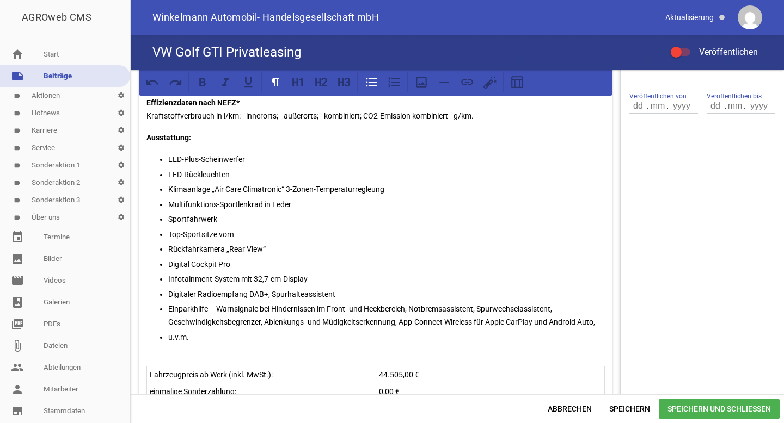
click at [273, 289] on p "Digitaler Radioempfang DAB+, Spurhalteassistent" at bounding box center [386, 294] width 436 height 13
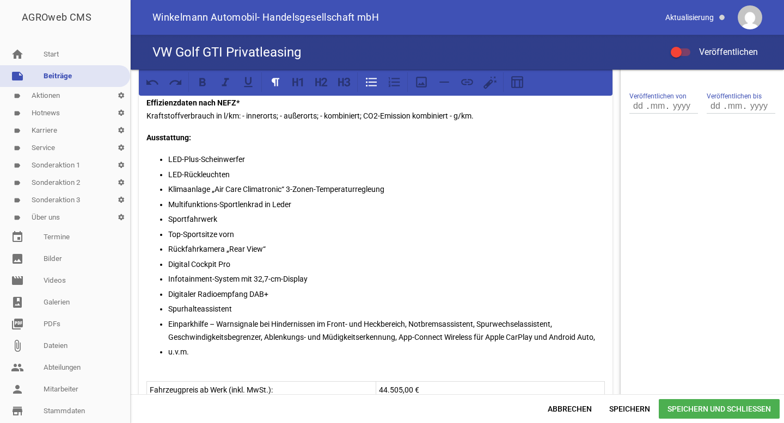
click at [408, 323] on p "Einparkhilfe – Warnsignale bei Hindernissen im Front- und Heckbereich, Notbrems…" at bounding box center [386, 331] width 436 height 26
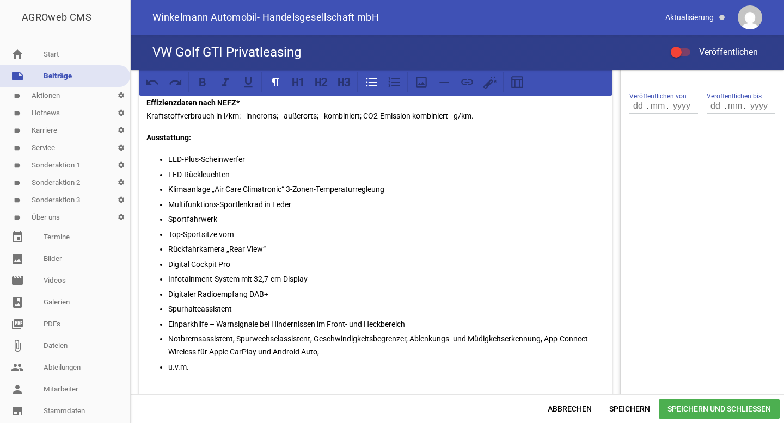
click at [236, 337] on p "Notbremsassistent, Spurwechselassistent, Geschwindigkeitsbegrenzer, Ablenkungs-…" at bounding box center [386, 345] width 436 height 26
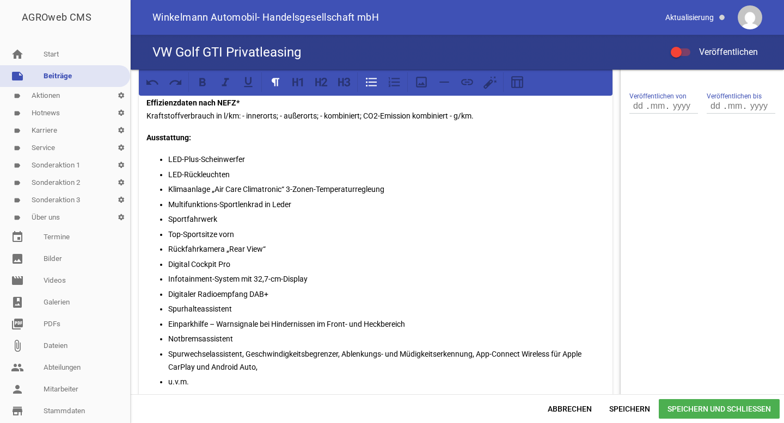
click at [248, 355] on p "Spurwechselassistent, Geschwindigkeitsbegrenzer, Ablenkungs- und Müdigkeitserke…" at bounding box center [386, 361] width 436 height 26
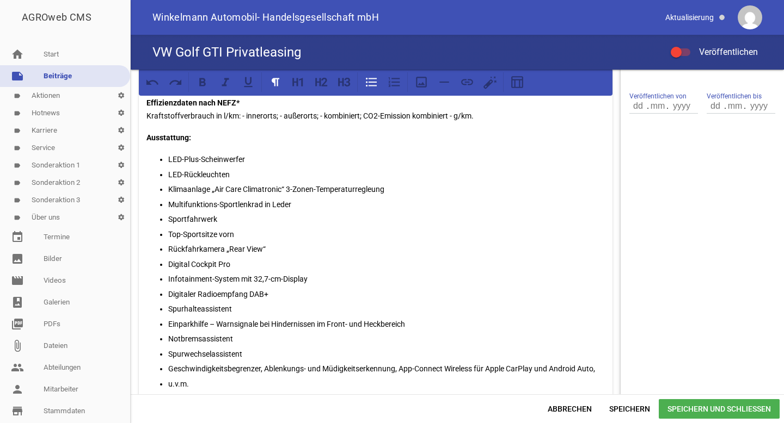
click at [267, 372] on p "Geschwindigkeitsbegrenzer, Ablenkungs- und Müdigkeitserkennung, App-Connect Wir…" at bounding box center [386, 368] width 436 height 13
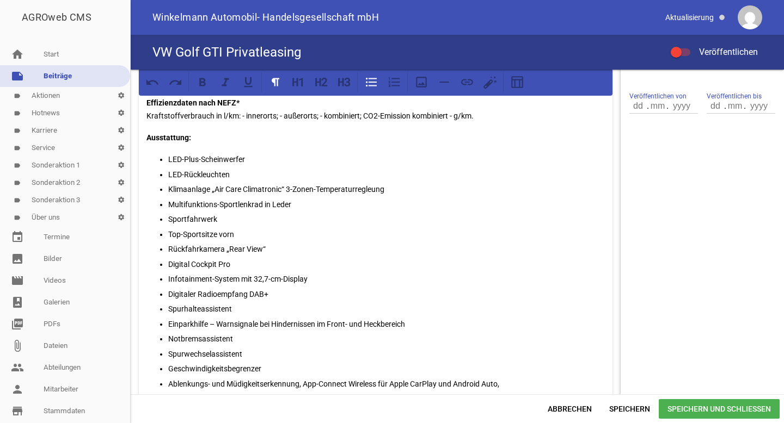
click at [305, 385] on p "Ablenkungs- und Müdigkeitserkennung, App-Connect Wireless für Apple CarPlay und…" at bounding box center [386, 384] width 436 height 13
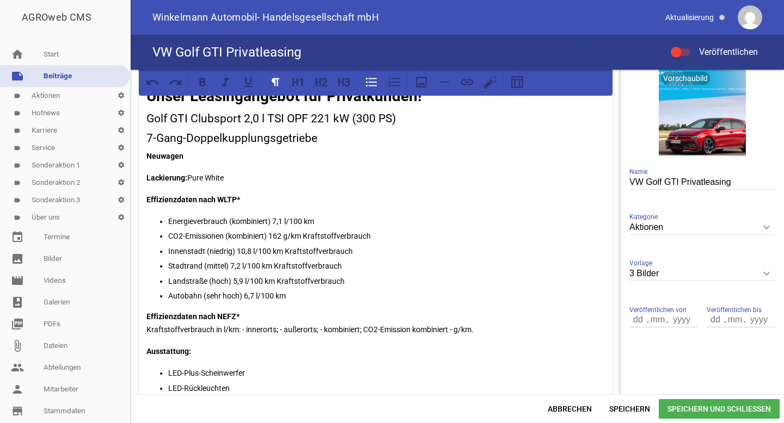
scroll to position [60, 0]
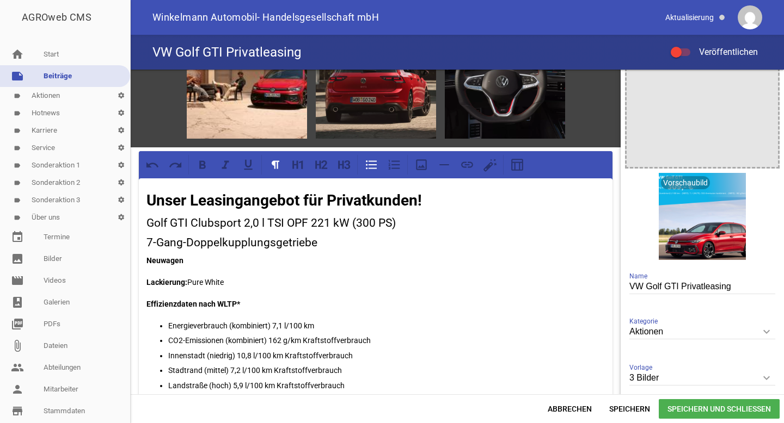
click at [348, 121] on div at bounding box center [376, 79] width 120 height 120
click at [270, 224] on h3 "Golf GTI Clubsport 2,0 l TSI OPF 221 kW (300 PS)" at bounding box center [375, 223] width 458 height 17
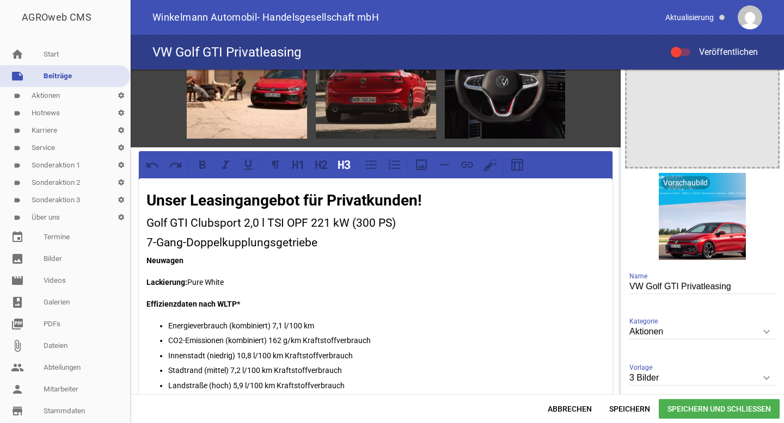
click at [270, 224] on h3 "Golf GTI Clubsport 2,0 l TSI OPF 221 kW (300 PS)" at bounding box center [375, 223] width 458 height 17
drag, startPoint x: 189, startPoint y: 280, endPoint x: 245, endPoint y: 280, distance: 55.5
click at [245, 280] on p "Lackierung: Pure White" at bounding box center [375, 282] width 458 height 13
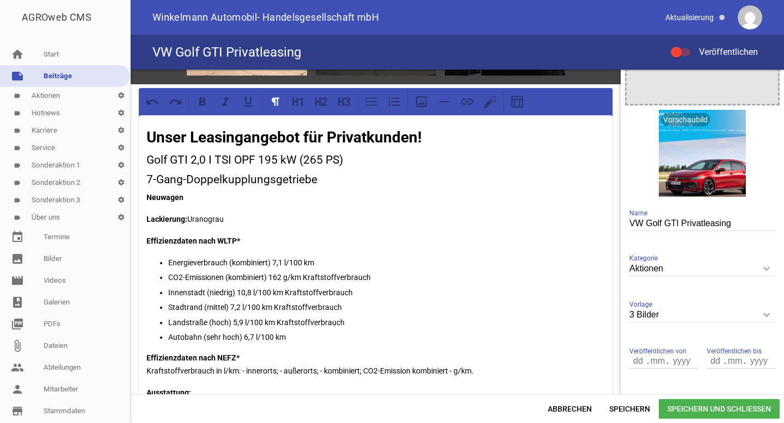
scroll to position [131, 0]
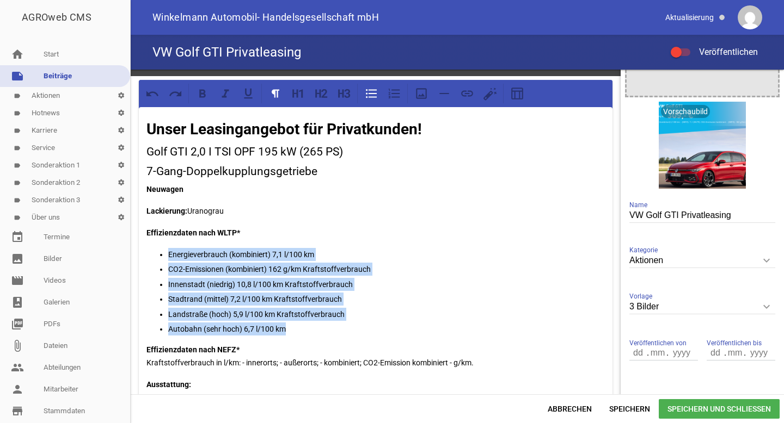
drag, startPoint x: 289, startPoint y: 325, endPoint x: 167, endPoint y: 253, distance: 141.8
click at [167, 253] on ul "Energieverbrauch (kombiniert) 7,1 l/100 km CO2-Emissionen (kombiniert) 162 g/km…" at bounding box center [375, 292] width 458 height 88
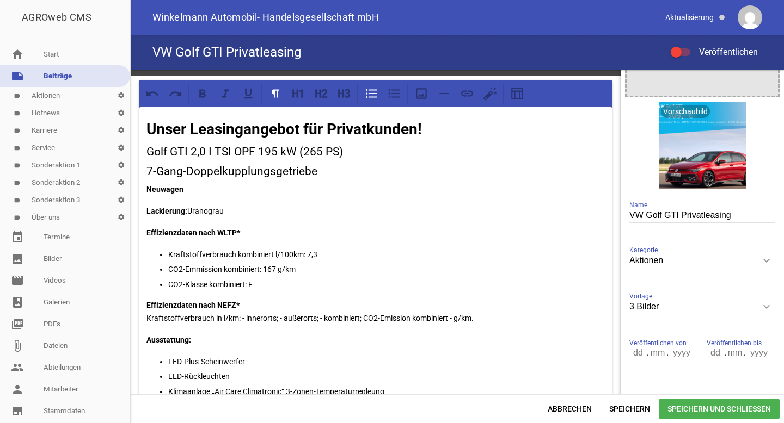
click at [324, 251] on p "Kraftstoffverbrauch kombiniert l/100km: 7,3" at bounding box center [386, 254] width 436 height 13
click at [277, 266] on p "CO2-Emmission kombiniert: 167 g/km" at bounding box center [386, 269] width 436 height 13
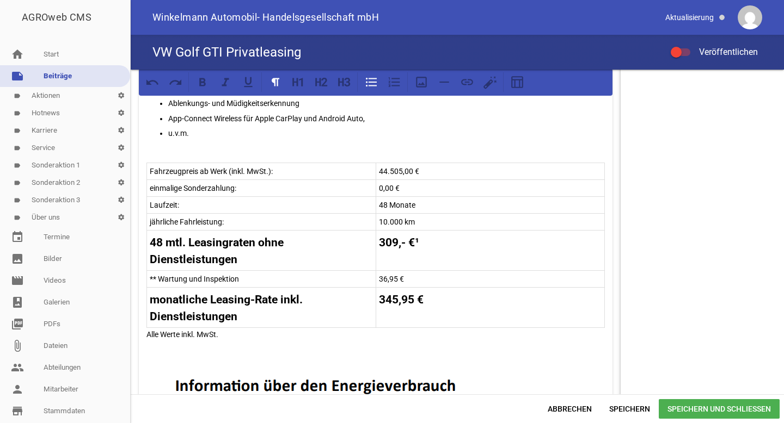
scroll to position [655, 0]
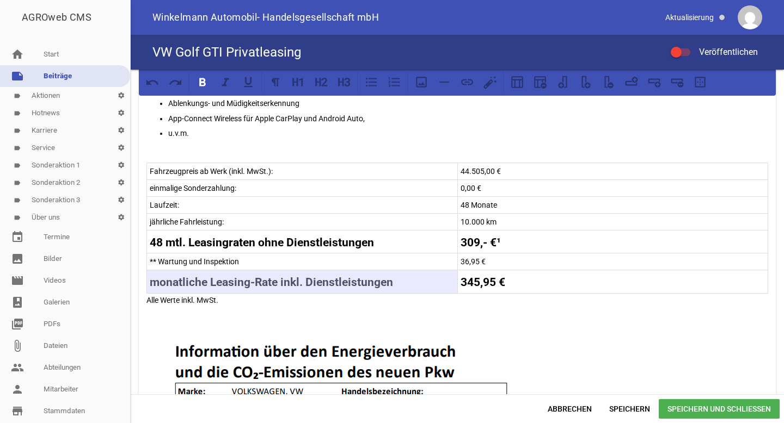
drag, startPoint x: 302, startPoint y: 279, endPoint x: 353, endPoint y: 301, distance: 55.8
click at [353, 301] on div "Unser Leasingangebot für Privatkunden! Golf GTI 2,0 I TSI OPF 195 kW (265 PS) 7…" at bounding box center [457, 353] width 637 height 1456
click at [545, 265] on p "36,95 €" at bounding box center [612, 261] width 305 height 13
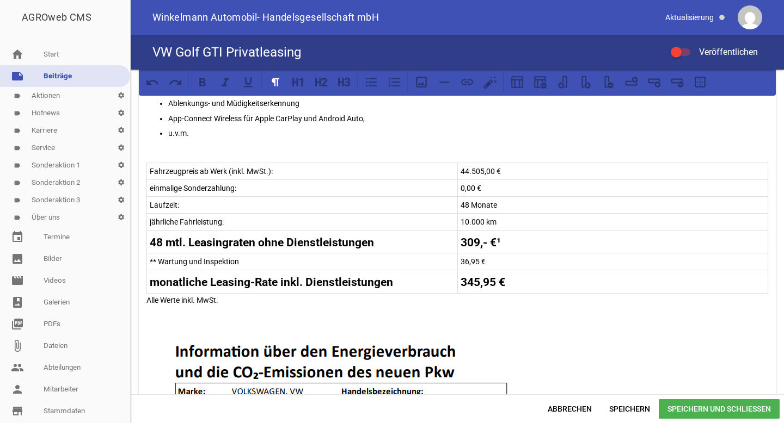
click at [527, 280] on h3 "345,95 €" at bounding box center [612, 282] width 305 height 17
click at [674, 85] on icon at bounding box center [677, 82] width 14 height 14
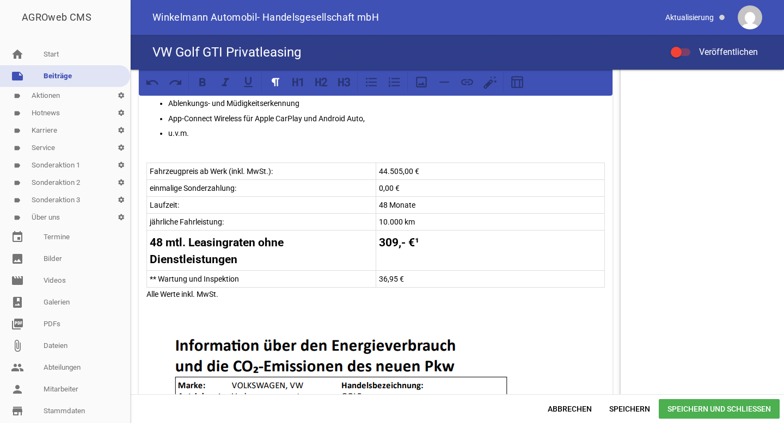
click at [280, 279] on div "Unser Leasingangebot für Privatkunden! Golf GTI 2,0 I TSI OPF 195 kW (265 PS) 7…" at bounding box center [375, 369] width 473 height 1489
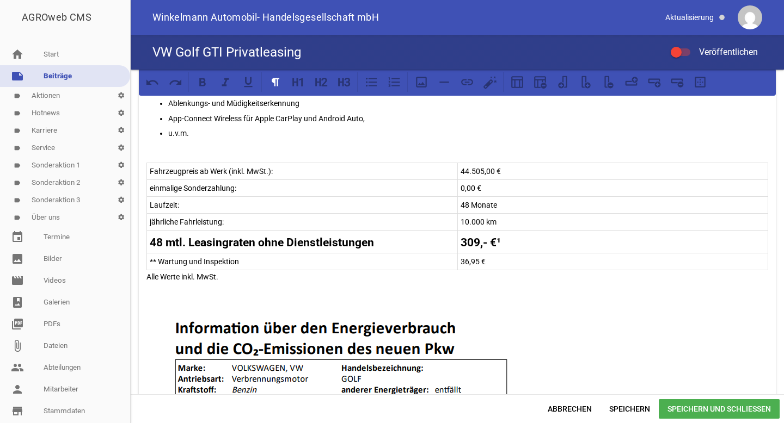
click at [502, 258] on p "36,95 €" at bounding box center [612, 261] width 305 height 13
click at [673, 85] on icon at bounding box center [677, 82] width 14 height 14
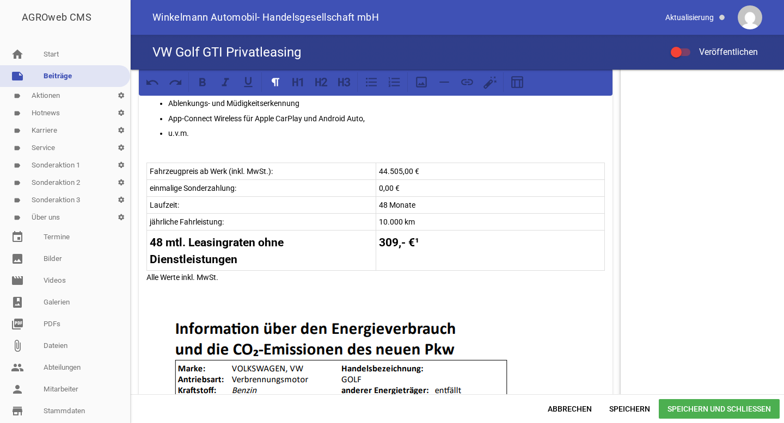
scroll to position [695, 0]
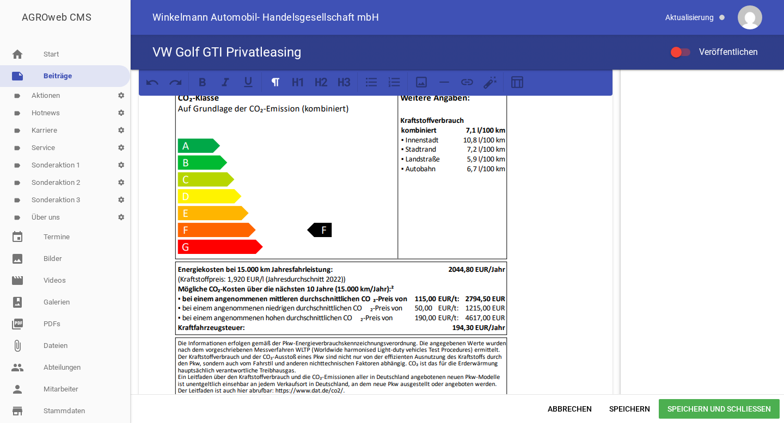
click at [321, 281] on img at bounding box center [340, 223] width 389 height 522
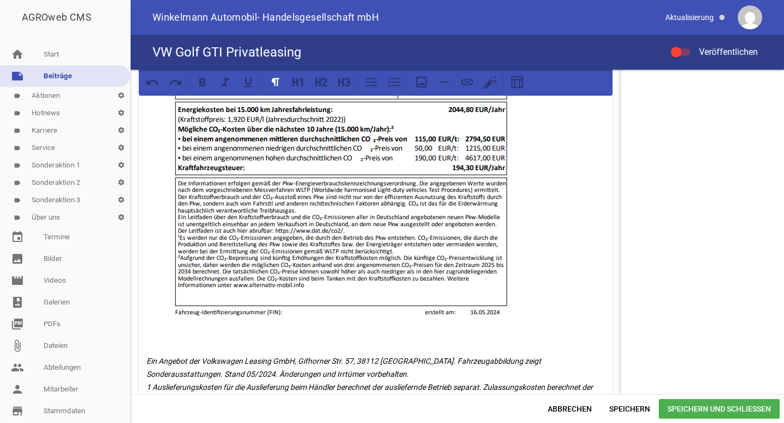
click at [525, 281] on img at bounding box center [340, 63] width 389 height 522
click at [233, 335] on p at bounding box center [375, 339] width 458 height 13
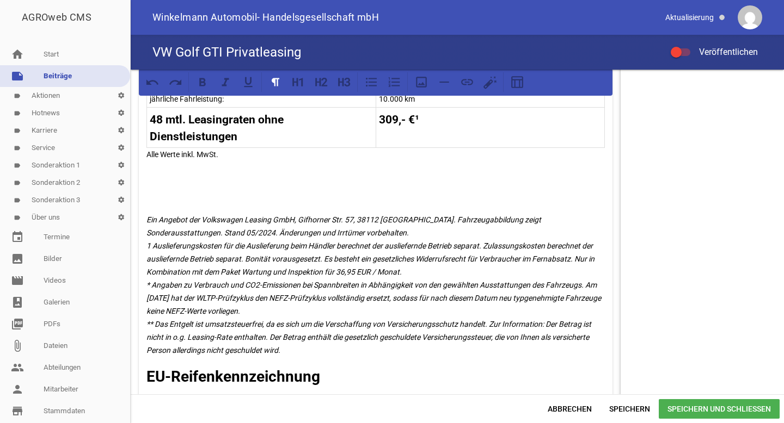
scroll to position [730, 0]
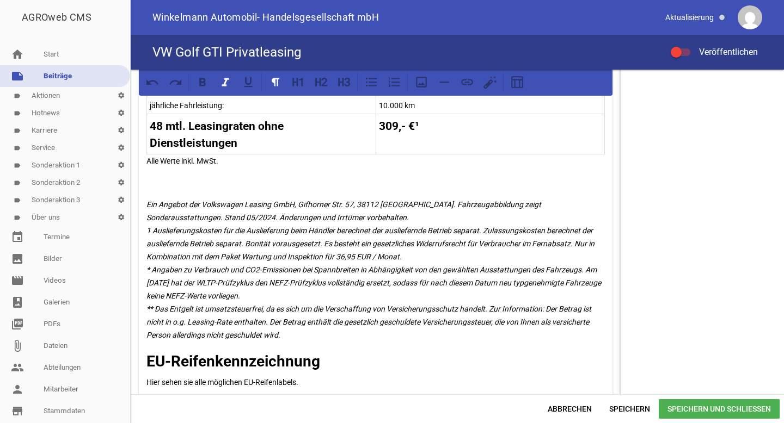
click at [177, 212] on em "Ein Angebot der Volkswagen Leasing GmbH, Gifhorner Str. 57, 38112 [GEOGRAPHIC_D…" at bounding box center [374, 269] width 456 height 139
click at [300, 337] on p "Ein Angebot der Volkswagen Leasing GmbH, Gifhorner Str. 57, 38112 [GEOGRAPHIC_D…" at bounding box center [375, 270] width 458 height 144
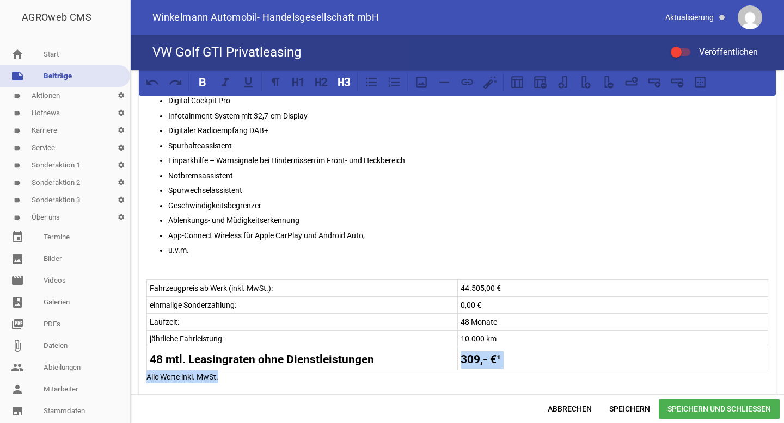
scroll to position [578, 0]
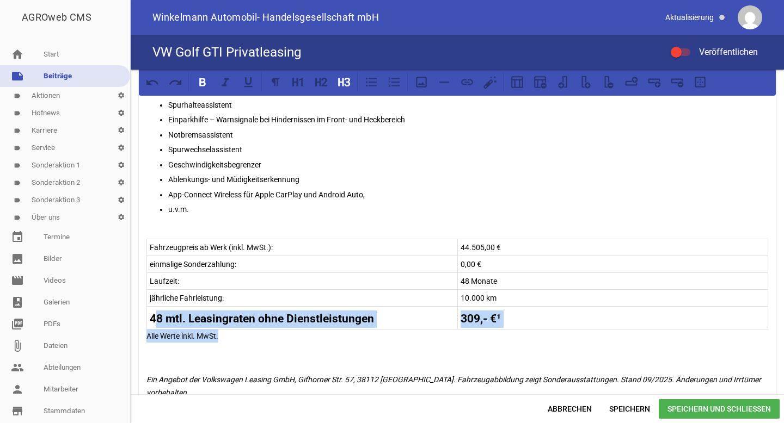
drag, startPoint x: 239, startPoint y: 336, endPoint x: 155, endPoint y: 320, distance: 86.3
click at [155, 320] on h3 "48 mtl. Leasingraten ohne Dienstleistungen" at bounding box center [302, 319] width 305 height 17
click at [155, 320] on strong "48 mtl. Leasingraten ohne Dienstleistungen" at bounding box center [262, 318] width 224 height 13
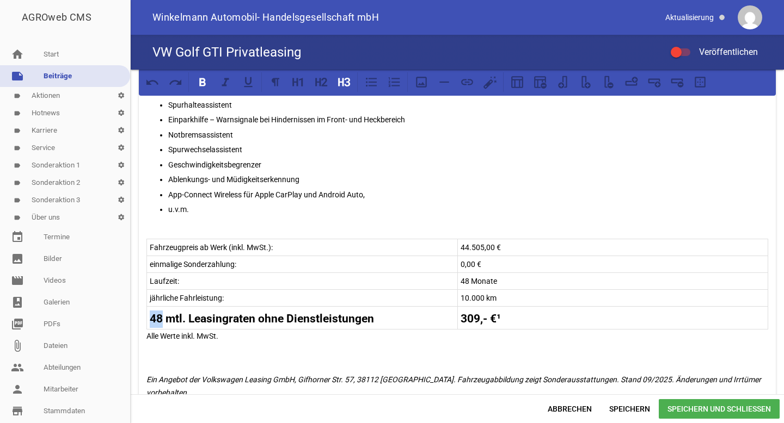
click at [155, 320] on strong "48 mtl. Leasingraten ohne Dienstleistungen" at bounding box center [262, 318] width 224 height 13
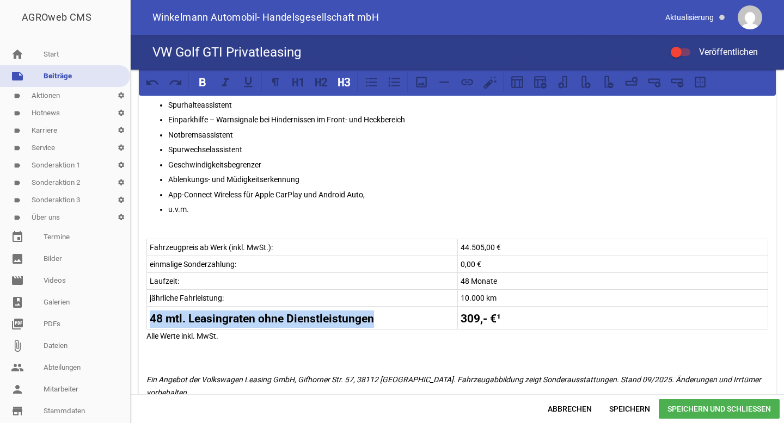
drag, startPoint x: 372, startPoint y: 320, endPoint x: 152, endPoint y: 317, distance: 219.3
click at [152, 317] on strong "48 mtl. Leasingraten ohne Dienstleistungen" at bounding box center [262, 318] width 224 height 13
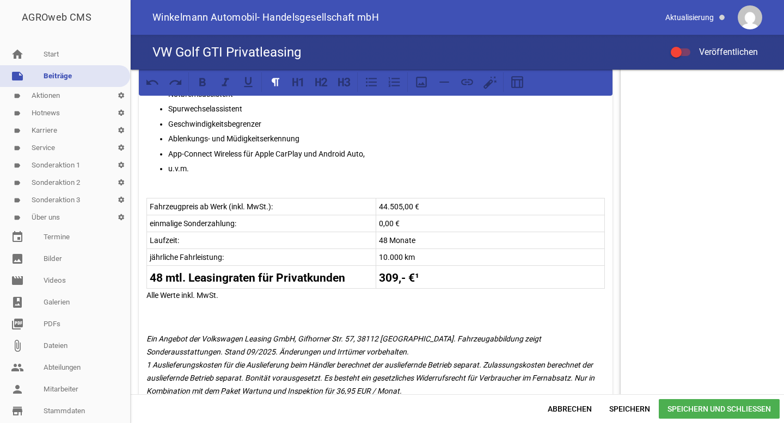
scroll to position [538, 0]
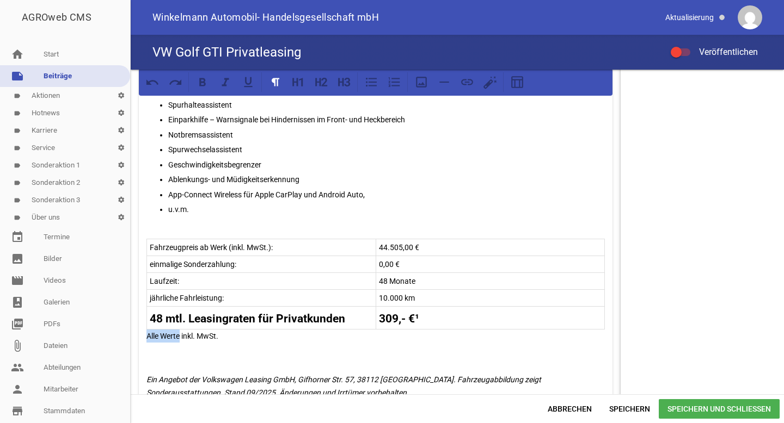
drag, startPoint x: 181, startPoint y: 334, endPoint x: 147, endPoint y: 334, distance: 34.3
click at [147, 334] on p "Alle Werte inkl. MwSt." at bounding box center [375, 336] width 458 height 13
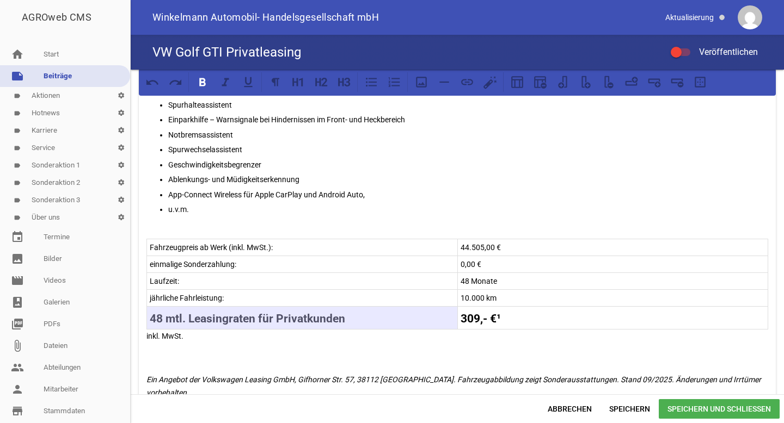
drag, startPoint x: 402, startPoint y: 318, endPoint x: 384, endPoint y: 318, distance: 17.4
click at [384, 318] on tr "48 mtl. Leasingraten für Privatkunden 309,- €¹" at bounding box center [457, 317] width 621 height 23
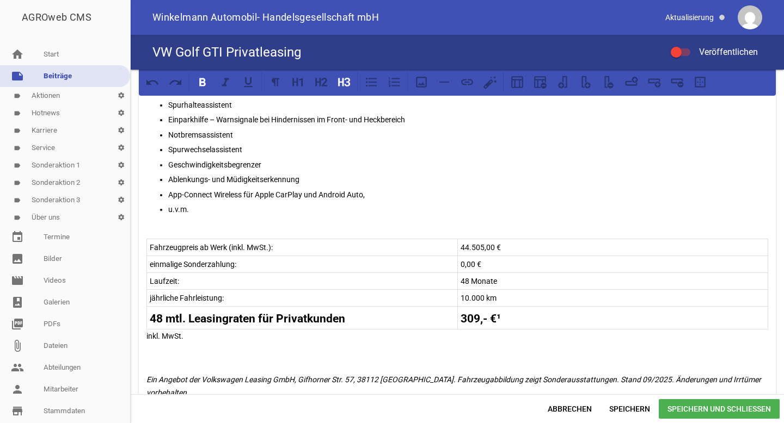
click at [479, 319] on strong "309,- €¹" at bounding box center [480, 318] width 40 height 13
drag, startPoint x: 484, startPoint y: 319, endPoint x: 459, endPoint y: 317, distance: 25.7
click at [460, 317] on strong "309,- €¹" at bounding box center [480, 318] width 40 height 13
drag, startPoint x: 490, startPoint y: 319, endPoint x: 459, endPoint y: 318, distance: 31.0
click at [460, 318] on h3 "298,69 €¹" at bounding box center [612, 319] width 305 height 17
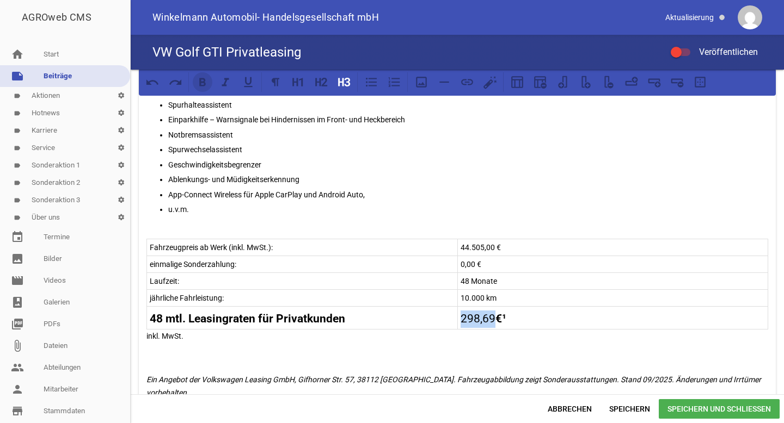
click at [203, 83] on icon at bounding box center [202, 82] width 14 height 14
drag, startPoint x: 491, startPoint y: 245, endPoint x: 459, endPoint y: 243, distance: 32.2
click at [460, 243] on p "44.505,00 €" at bounding box center [612, 247] width 305 height 13
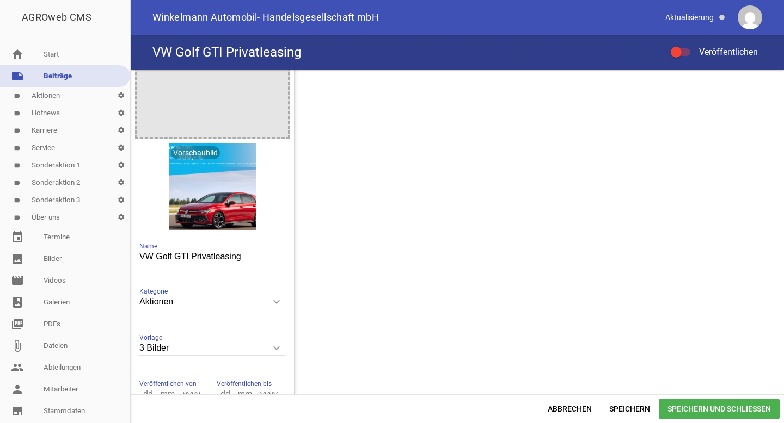
scroll to position [1513, 0]
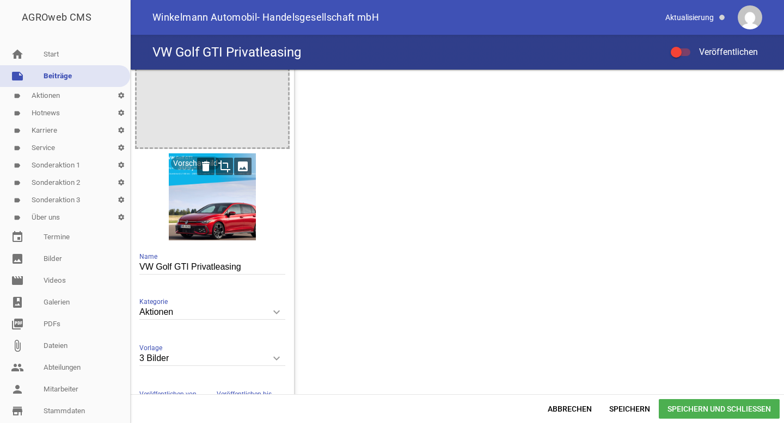
click at [240, 163] on icon "image" at bounding box center [242, 166] width 17 height 17
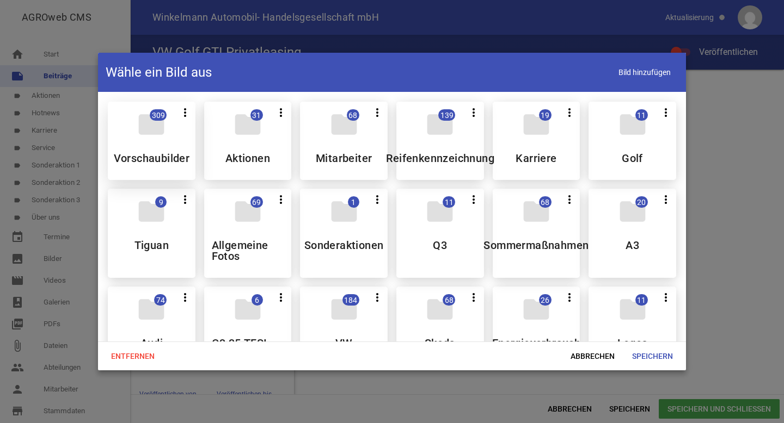
click at [153, 133] on icon "folder" at bounding box center [151, 124] width 30 height 30
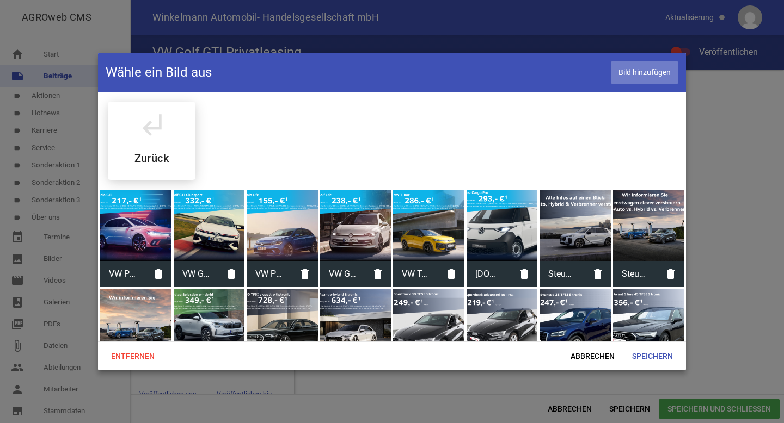
click at [649, 66] on span "Bild hinzufügen" at bounding box center [644, 72] width 67 height 22
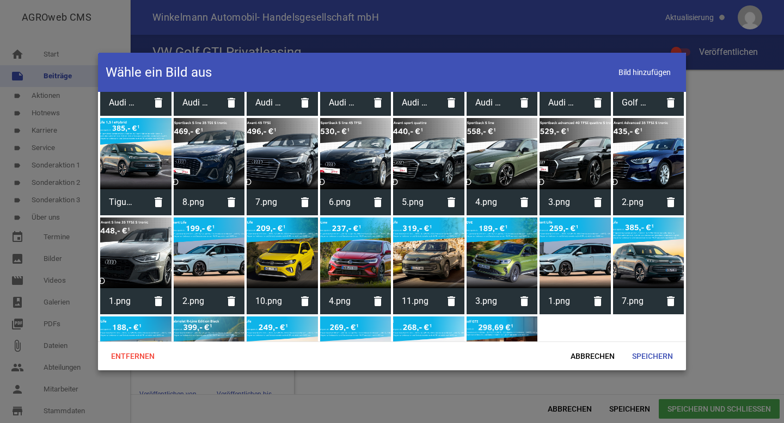
scroll to position [3695, 0]
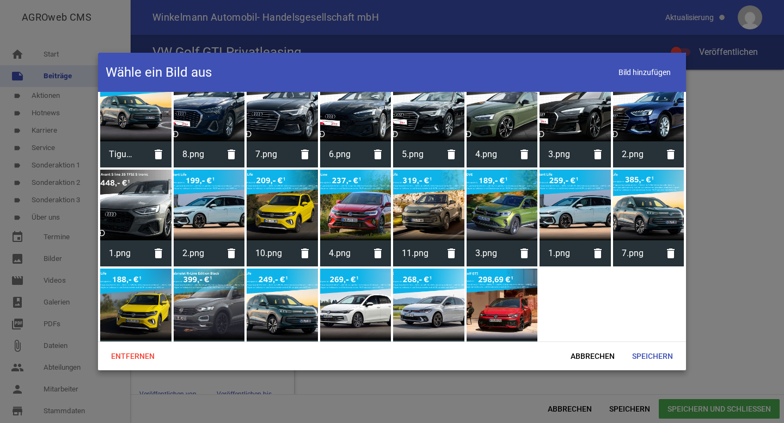
click at [507, 269] on div at bounding box center [501, 304] width 71 height 71
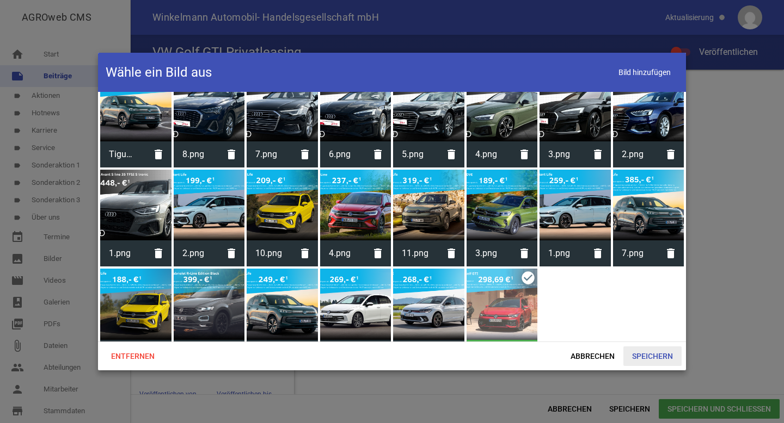
click at [648, 360] on span "Speichern" at bounding box center [652, 357] width 58 height 20
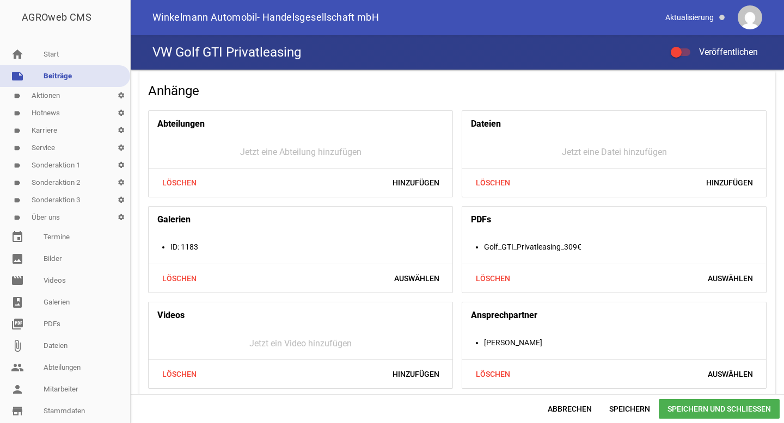
scroll to position [1119, 0]
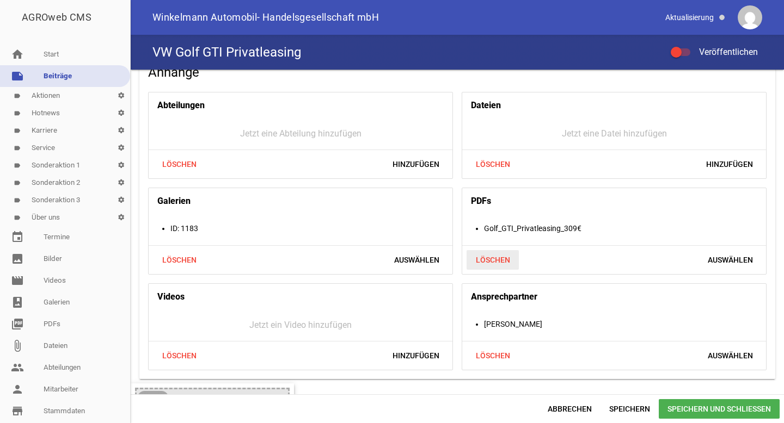
click at [489, 264] on span "Löschen" at bounding box center [492, 260] width 52 height 20
click at [711, 256] on span "Hinzufügen" at bounding box center [729, 260] width 64 height 20
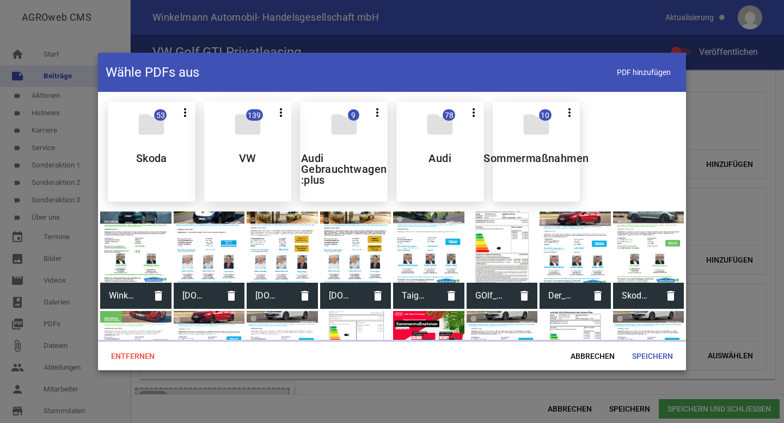
click at [261, 142] on div "folder 139 more_vert Teilen Bearbeiten Löschen VW" at bounding box center [248, 152] width 88 height 100
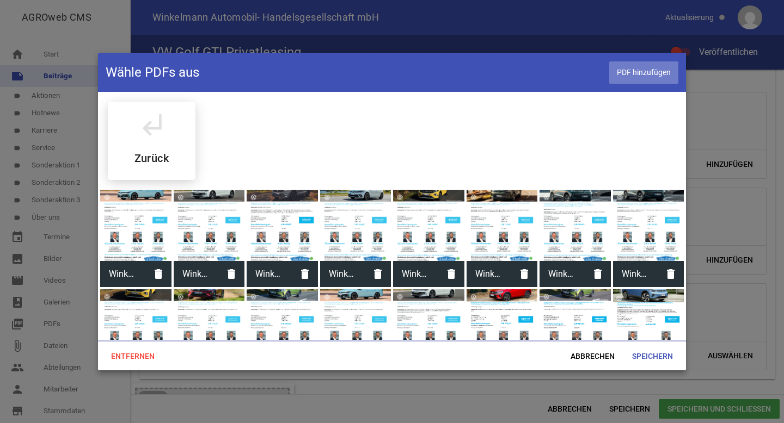
click at [640, 73] on span "PDF hinzufügen" at bounding box center [643, 72] width 69 height 22
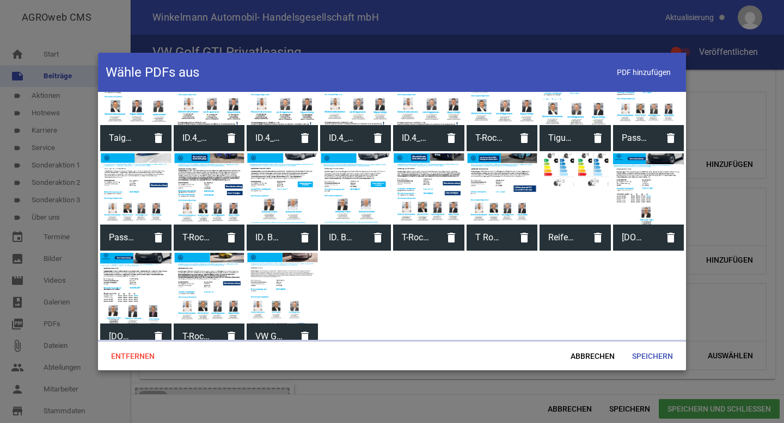
scroll to position [1624, 0]
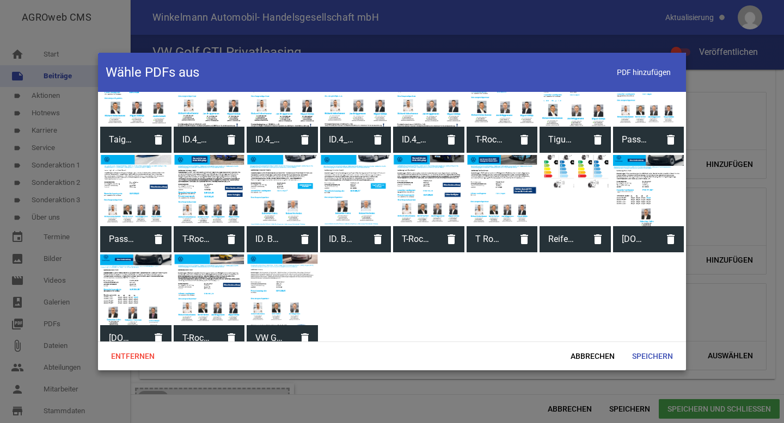
click at [421, 279] on div "subdirectory_arrow_left Zurück Winkelmann_Angebot_April2024_VW_Golf_116PS_DSG_p…" at bounding box center [392, 217] width 588 height 250
click at [651, 67] on span "PDF hinzufügen" at bounding box center [643, 72] width 69 height 22
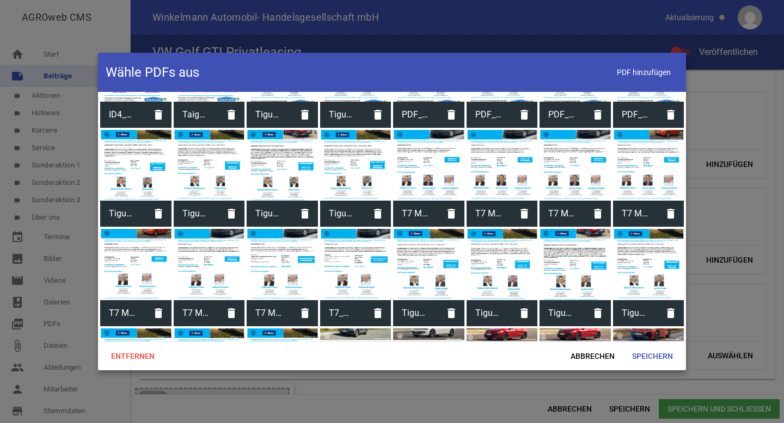
scroll to position [0, 0]
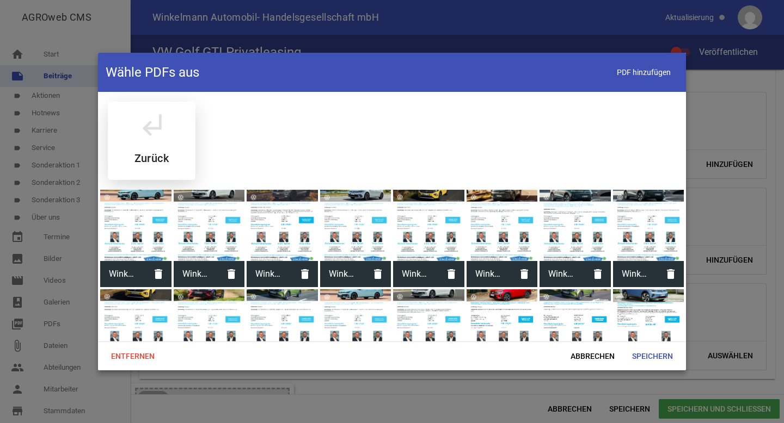
click at [173, 153] on div "subdirectory_arrow_left Zurück" at bounding box center [152, 141] width 88 height 78
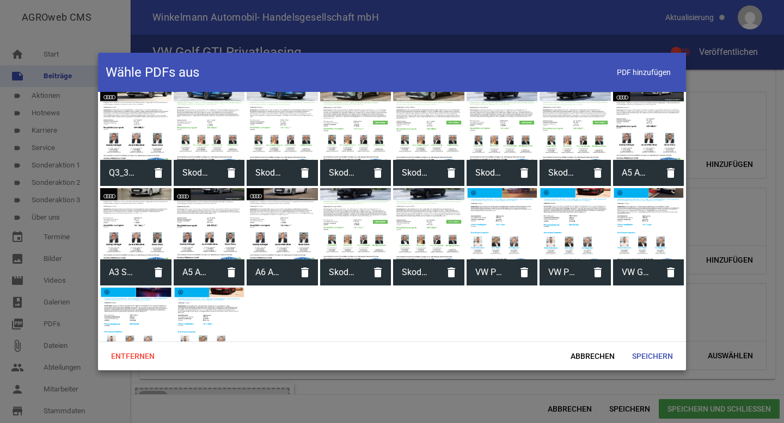
scroll to position [1448, 0]
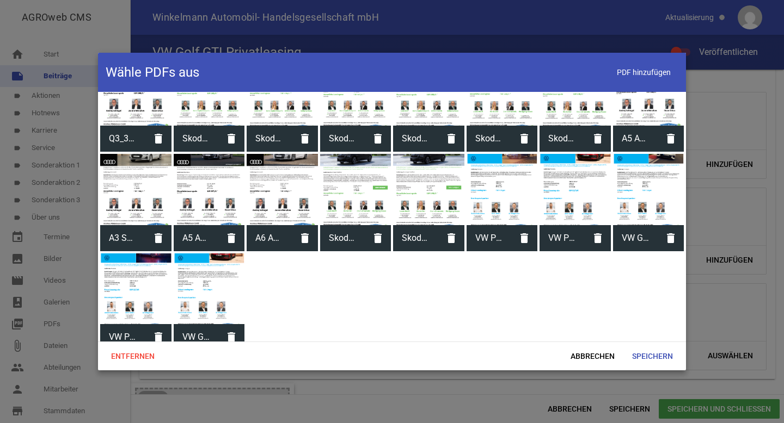
click at [201, 284] on div at bounding box center [209, 289] width 71 height 71
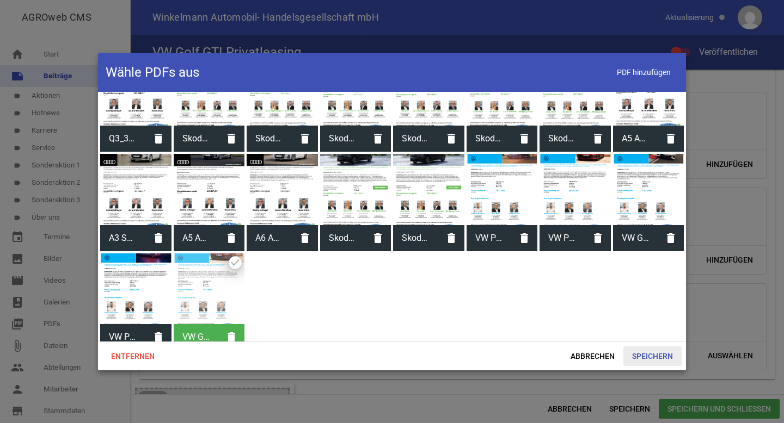
click at [637, 353] on span "Speichern" at bounding box center [652, 357] width 58 height 20
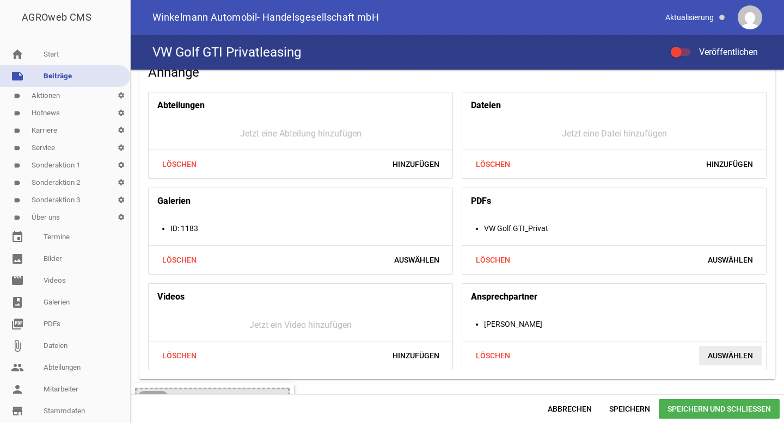
click at [715, 354] on span "Auswählen" at bounding box center [730, 356] width 63 height 20
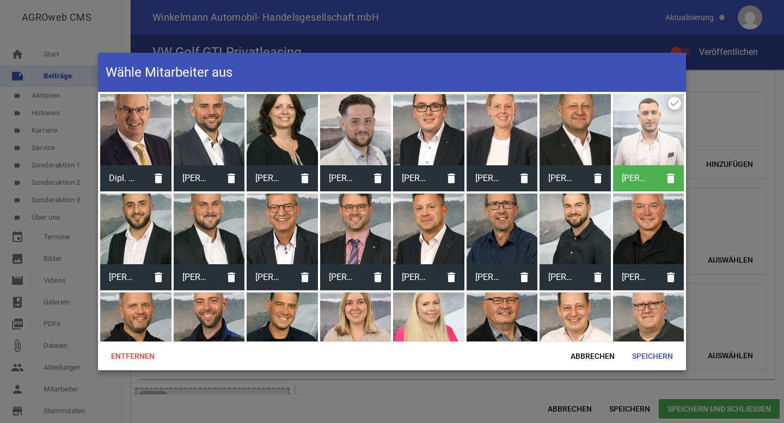
click at [571, 134] on div at bounding box center [574, 129] width 71 height 71
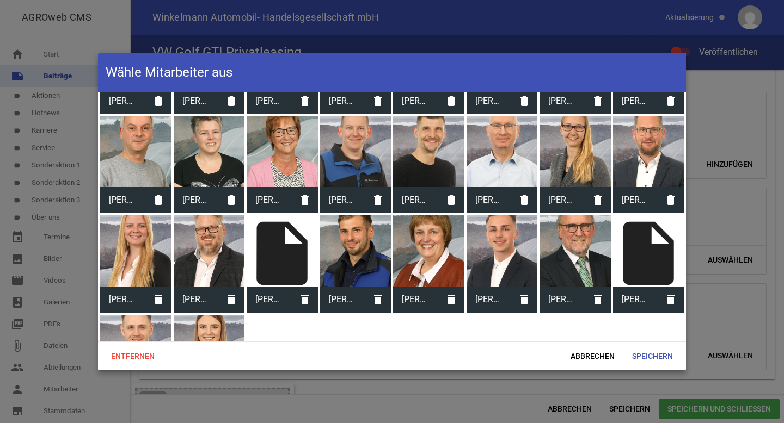
scroll to position [335, 0]
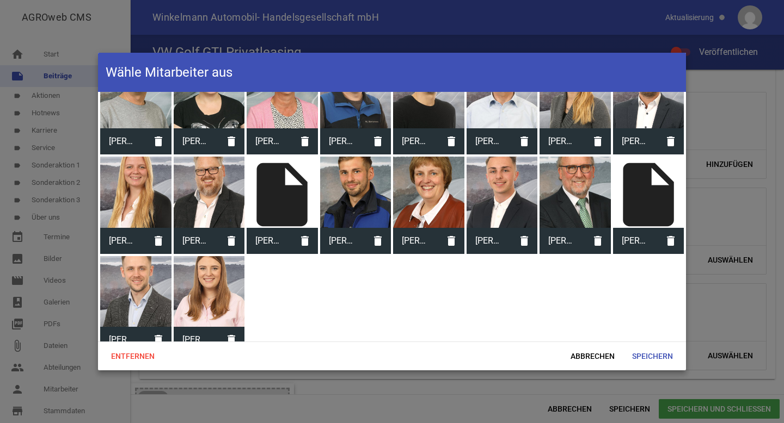
click at [143, 289] on div at bounding box center [135, 291] width 71 height 71
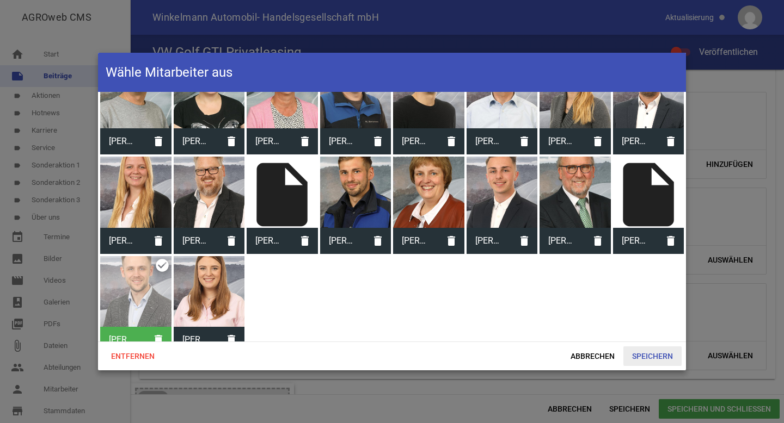
click at [644, 353] on span "Speichern" at bounding box center [652, 357] width 58 height 20
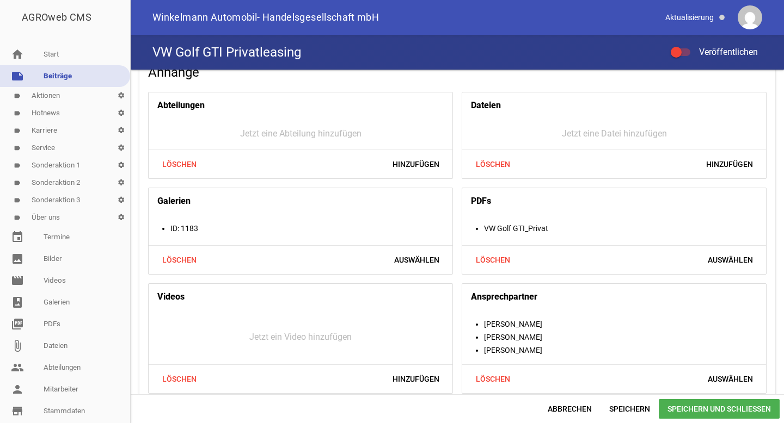
click at [685, 407] on span "Speichern und Schließen" at bounding box center [718, 409] width 121 height 20
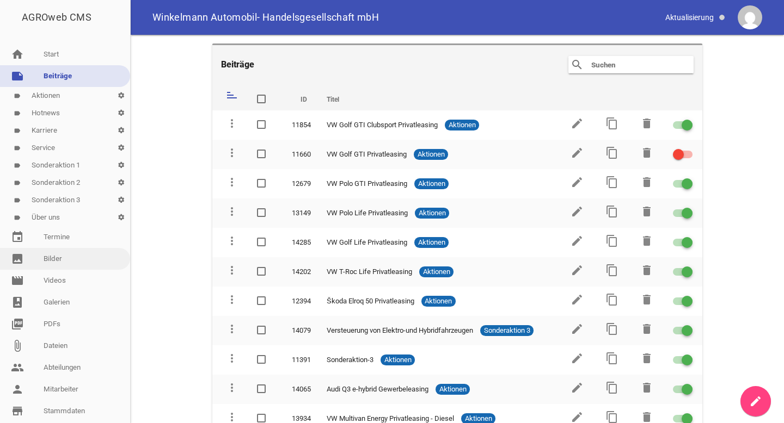
click at [71, 258] on link "image Bilder" at bounding box center [65, 259] width 130 height 22
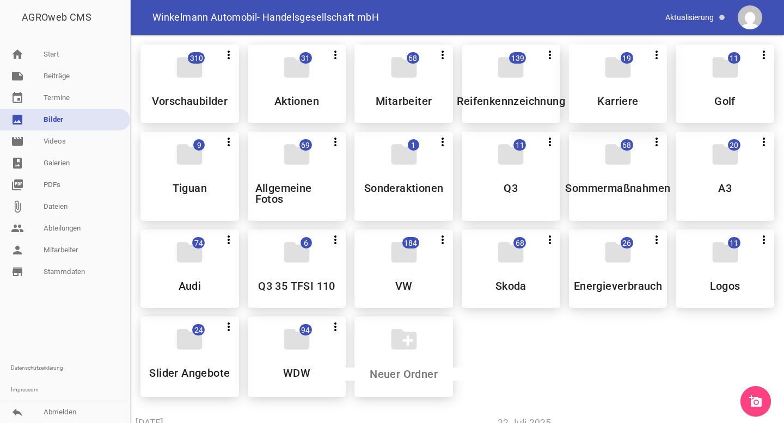
click at [569, 79] on div "folder 19 more_vert Teilen Bearbeiten Löschen Karriere" at bounding box center [618, 84] width 98 height 78
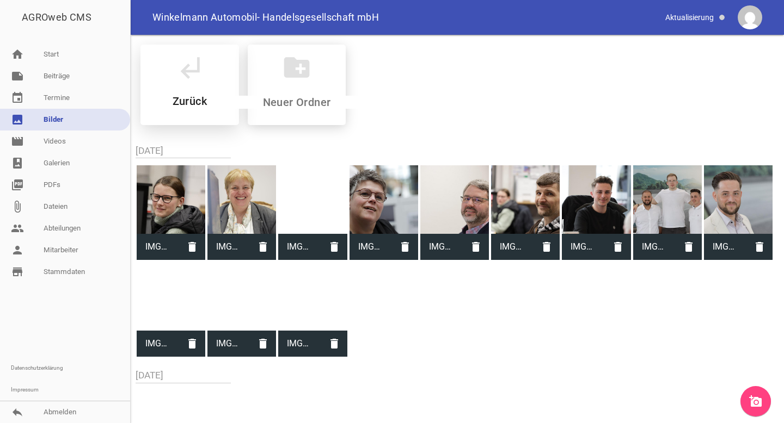
click at [183, 96] on h5 "Zurück" at bounding box center [190, 101] width 34 height 11
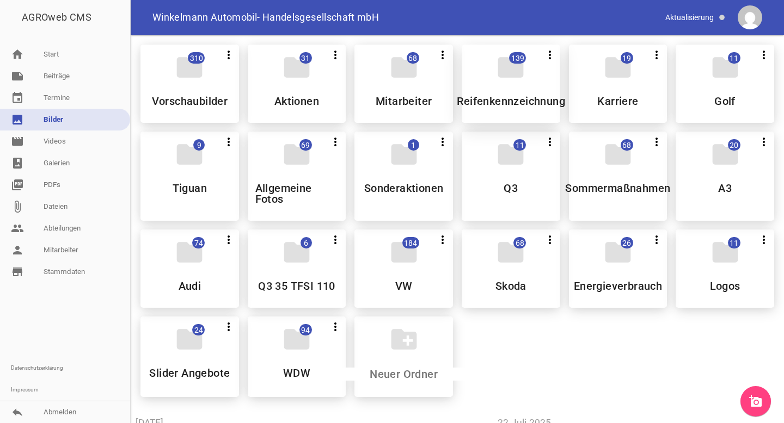
click at [482, 77] on div "folder 139 more_vert Teilen Bearbeiten Löschen Reifenkennzeichnung" at bounding box center [510, 84] width 98 height 78
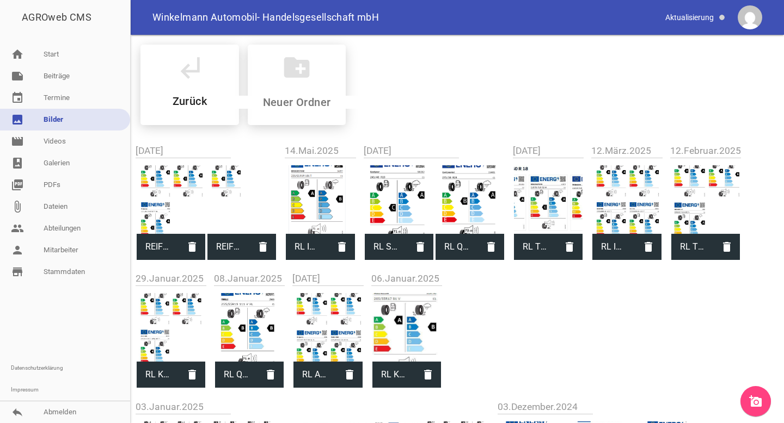
click at [747, 408] on link "add_a_photo" at bounding box center [755, 401] width 30 height 30
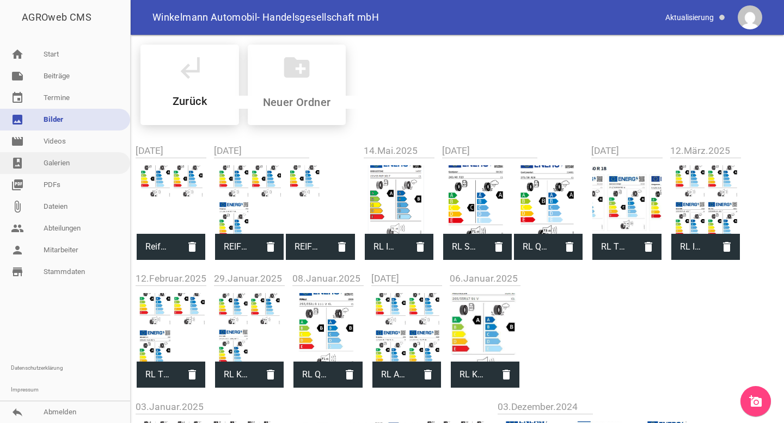
click at [66, 158] on link "photo_album Galerien" at bounding box center [65, 163] width 130 height 22
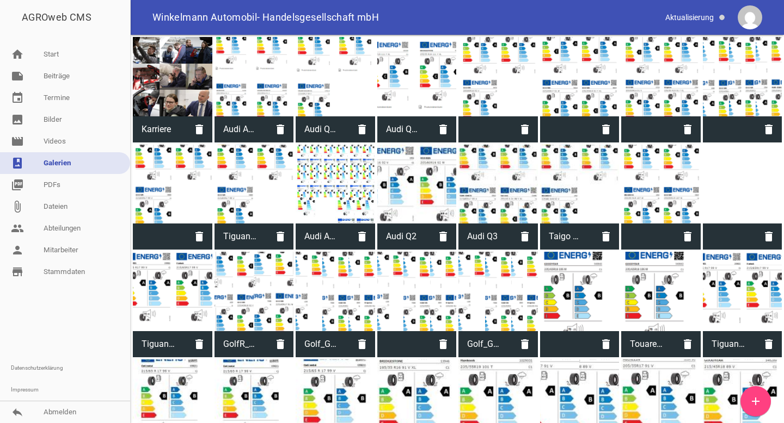
click at [754, 401] on icon "add" at bounding box center [755, 401] width 13 height 13
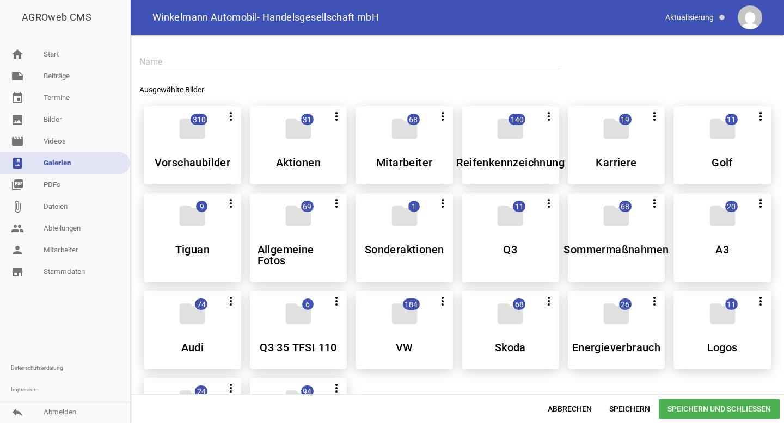
click at [236, 65] on input "text" at bounding box center [349, 61] width 421 height 15
type input "Reifen_Golf GTI"
click at [490, 153] on div "folder 140 more_vert Alle auswählen Teilen Bearbeiten Löschen Reifenkennzeichnu…" at bounding box center [509, 145] width 97 height 78
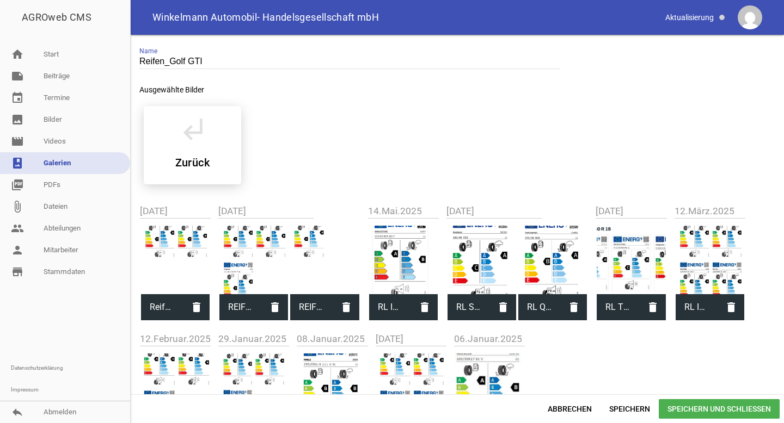
click at [180, 255] on div at bounding box center [175, 260] width 69 height 69
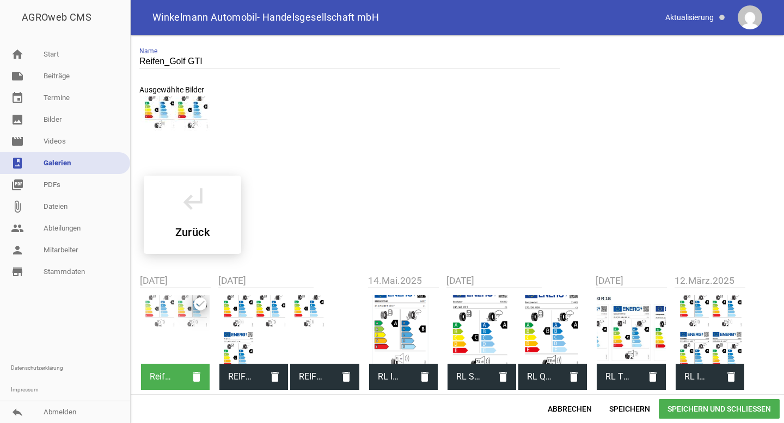
click at [729, 409] on span "Speichern und Schließen" at bounding box center [718, 409] width 121 height 20
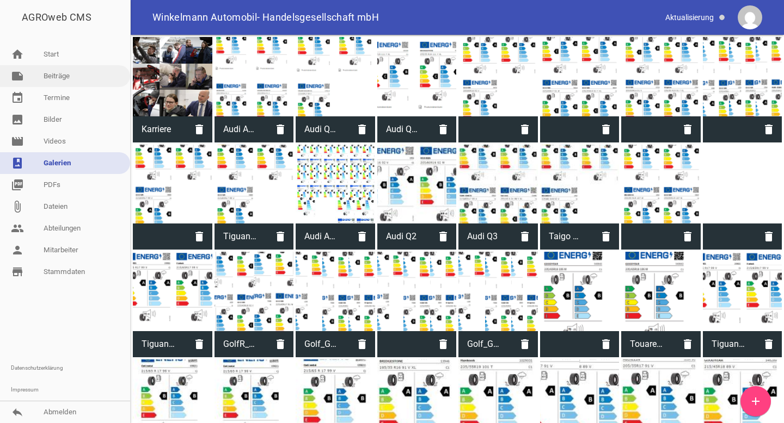
click at [60, 81] on link "note Beiträge" at bounding box center [65, 76] width 130 height 22
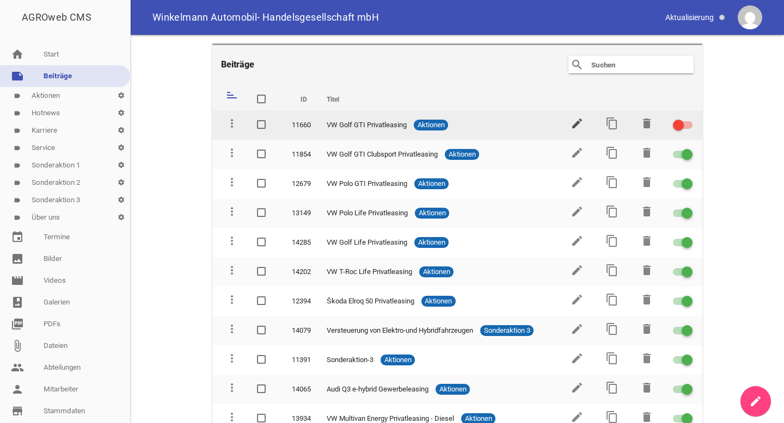
click at [572, 119] on icon "edit" at bounding box center [576, 123] width 13 height 13
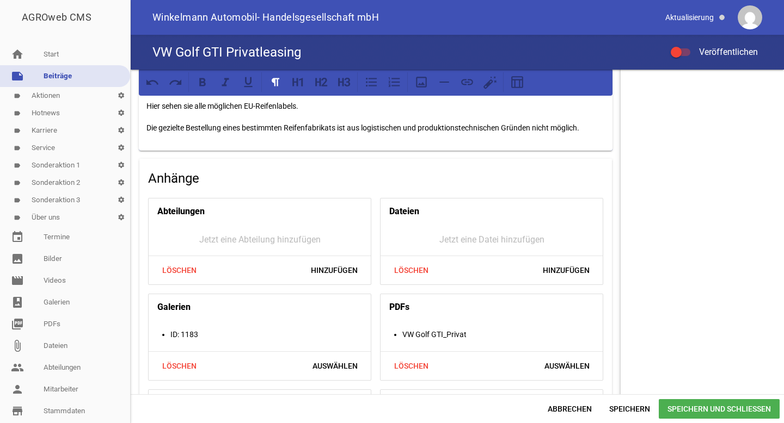
scroll to position [1015, 0]
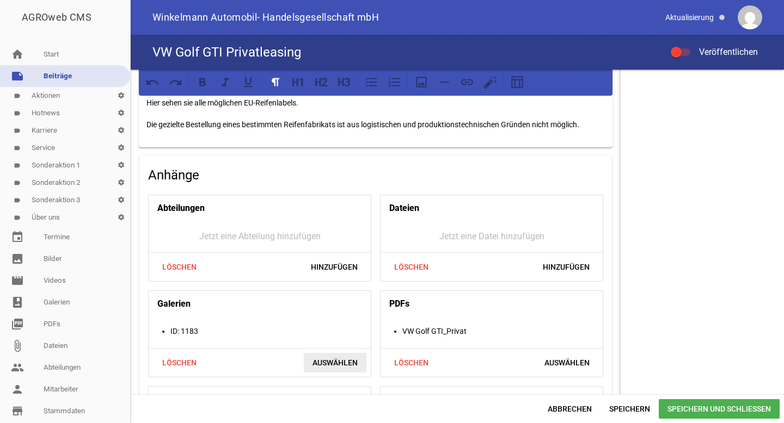
click at [324, 360] on span "Auswählen" at bounding box center [335, 363] width 63 height 20
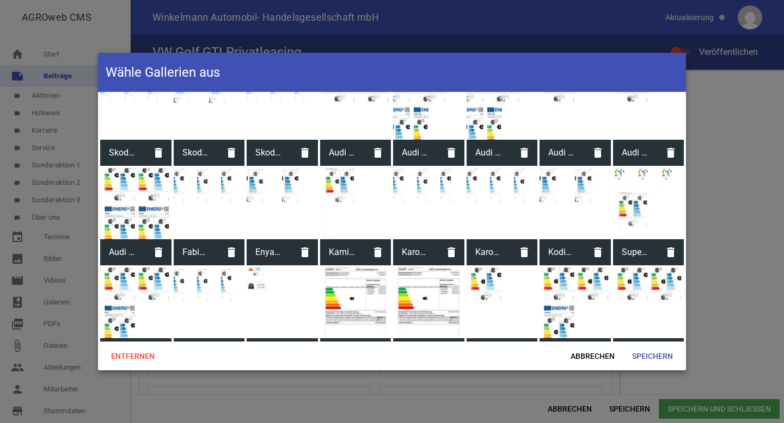
scroll to position [1330, 0]
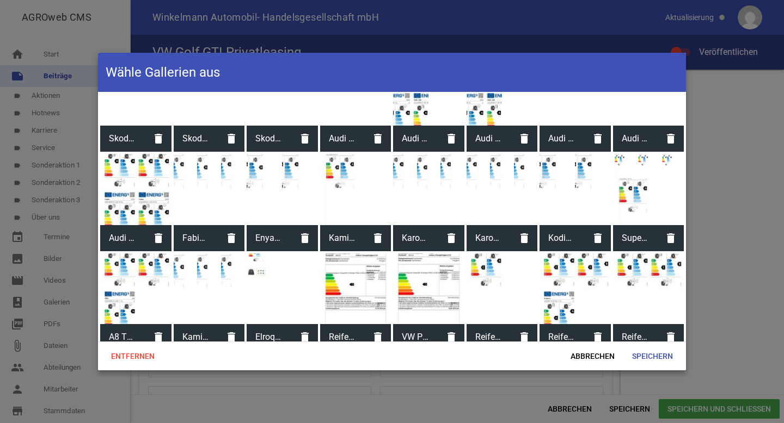
click at [625, 331] on span "Reifen_Golf GTI" at bounding box center [635, 337] width 45 height 28
click at [653, 357] on span "Speichern" at bounding box center [652, 357] width 58 height 20
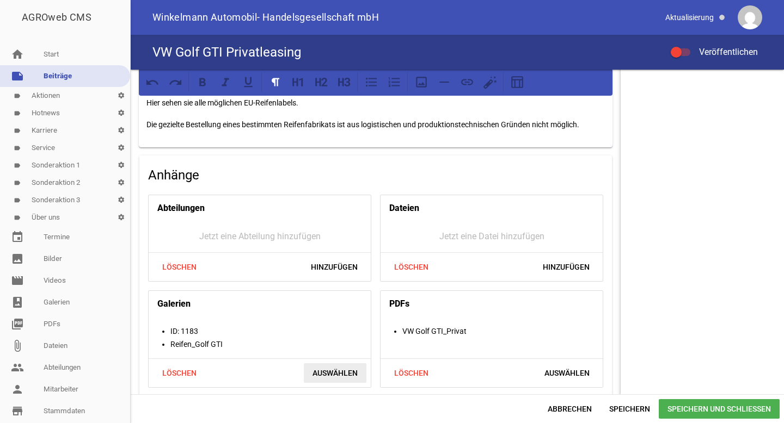
click at [327, 368] on span "Auswählen" at bounding box center [335, 374] width 63 height 20
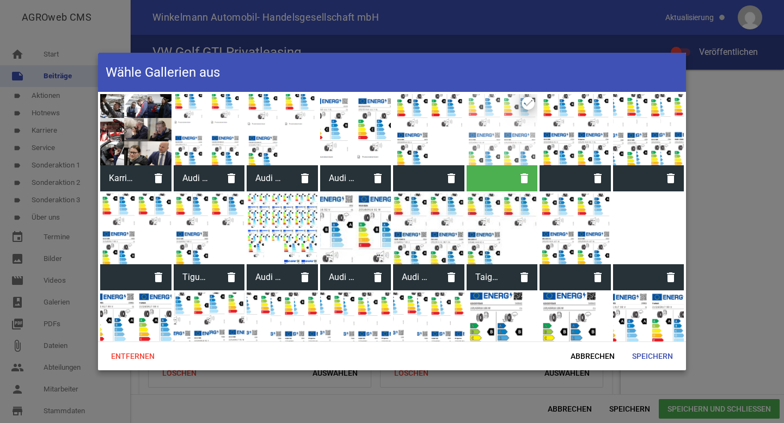
click at [521, 109] on div "delete" at bounding box center [501, 142] width 71 height 97
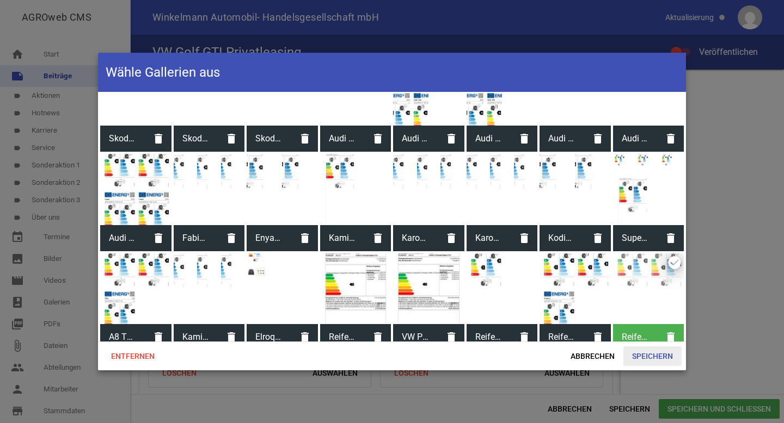
click at [660, 358] on span "Speichern" at bounding box center [652, 357] width 58 height 20
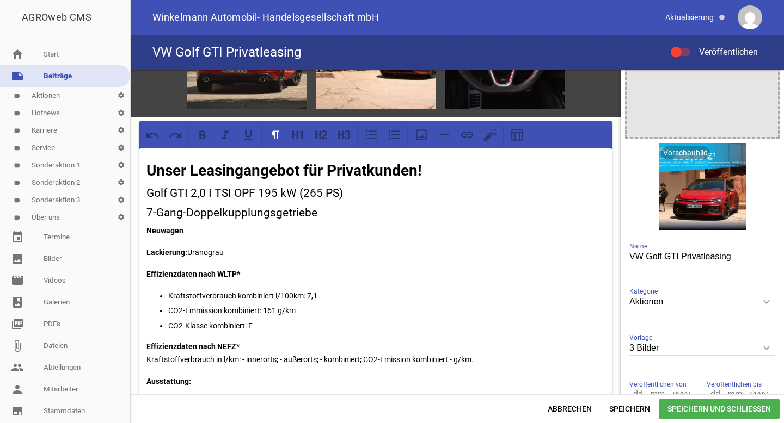
scroll to position [0, 0]
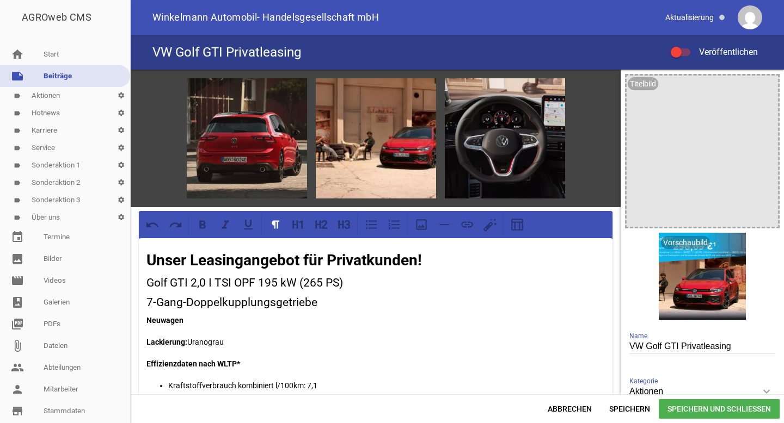
click at [678, 49] on div at bounding box center [675, 52] width 11 height 11
click at [686, 46] on input "Veröffentlichen" at bounding box center [686, 46] width 0 height 0
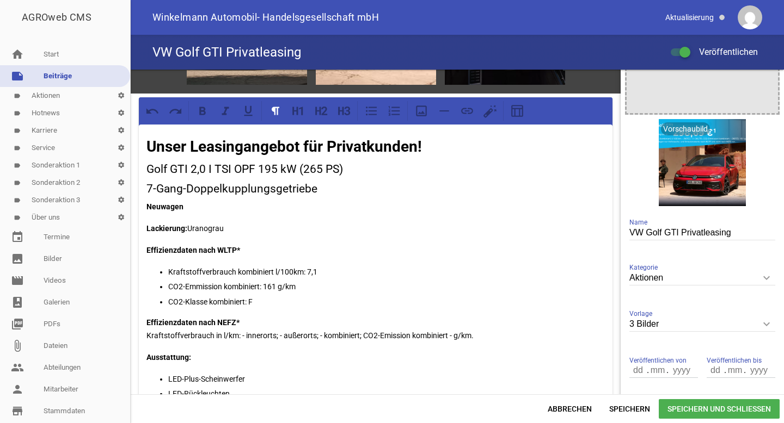
scroll to position [114, 0]
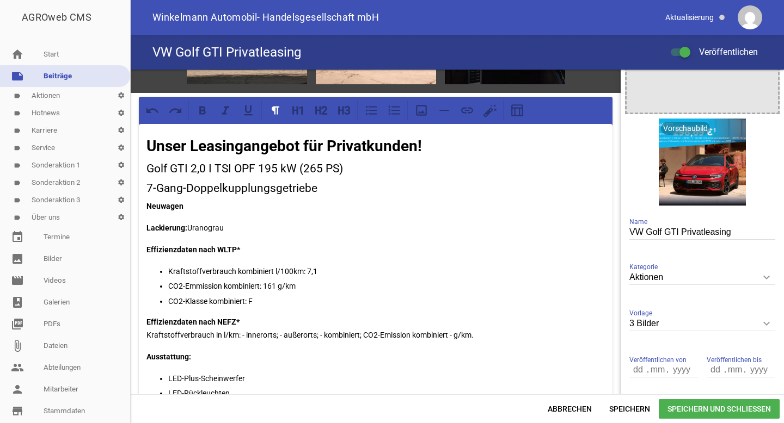
click at [692, 405] on span "Speichern und Schließen" at bounding box center [718, 409] width 121 height 20
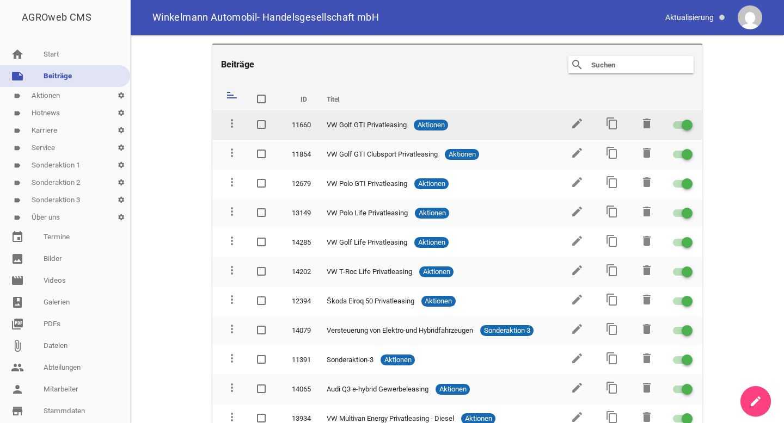
click at [571, 130] on link "edit" at bounding box center [576, 128] width 13 height 8
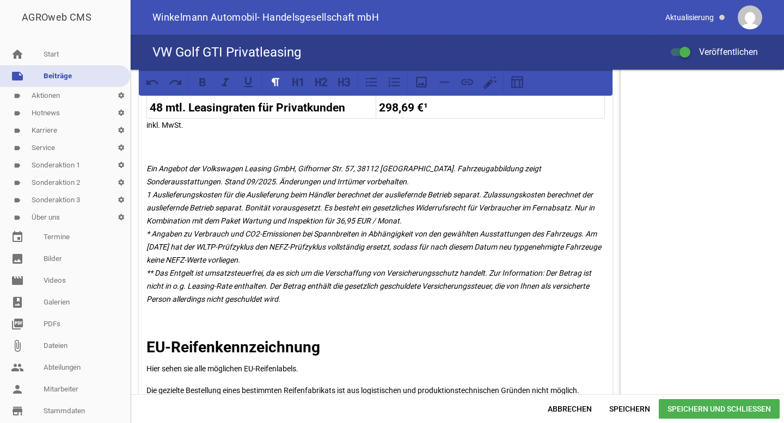
scroll to position [744, 0]
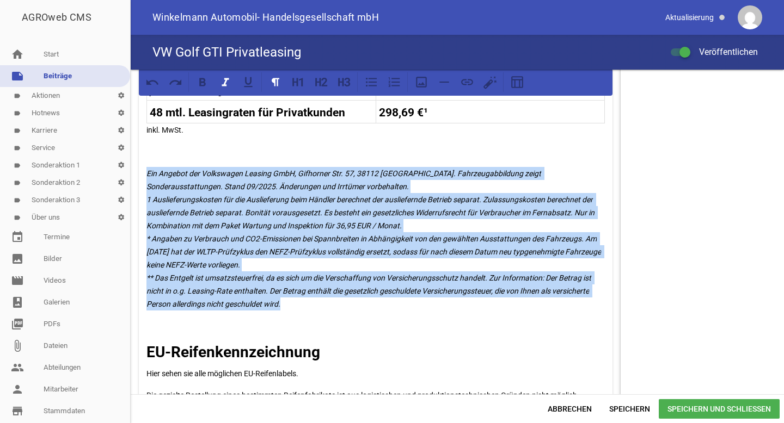
drag, startPoint x: 289, startPoint y: 301, endPoint x: 141, endPoint y: 176, distance: 193.5
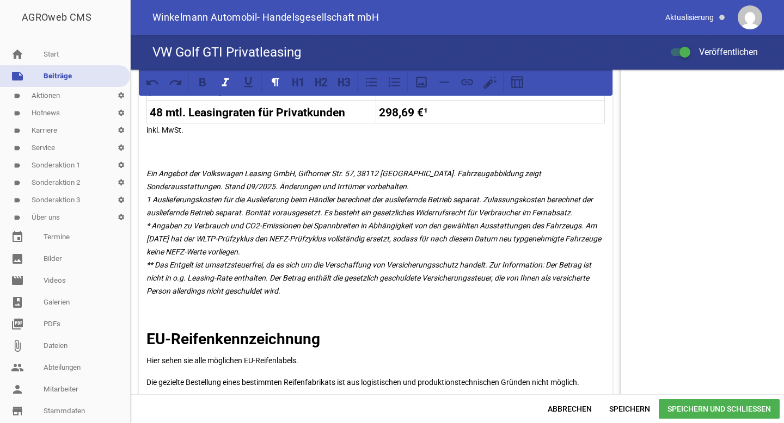
click at [725, 411] on span "Speichern und Schließen" at bounding box center [718, 409] width 121 height 20
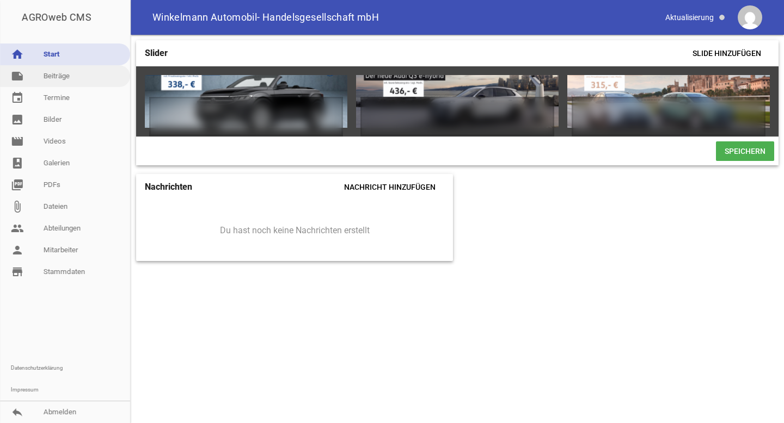
click at [61, 84] on link "note Beiträge" at bounding box center [65, 76] width 130 height 22
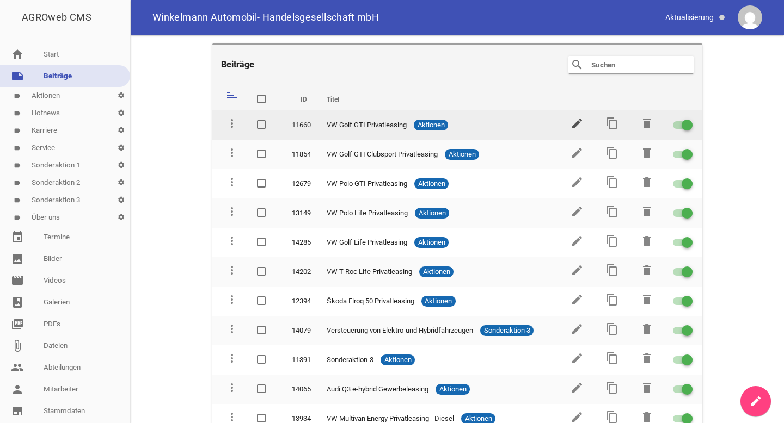
click at [576, 118] on icon "edit" at bounding box center [576, 123] width 13 height 13
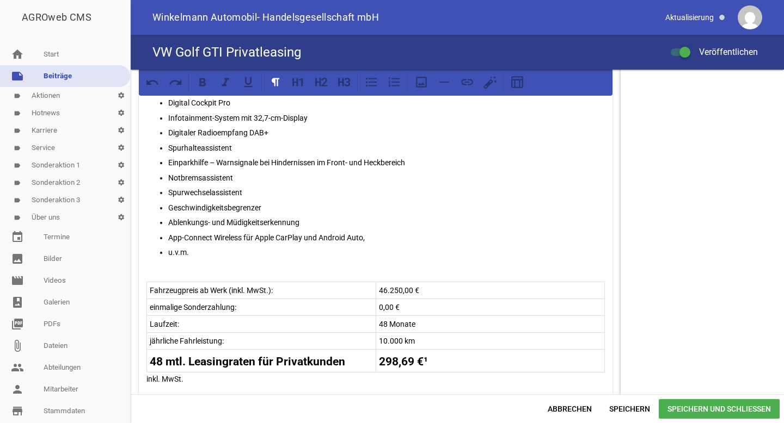
click at [410, 360] on tr "48 mtl. Leasingraten für Privatkunden 298,69 €¹" at bounding box center [376, 360] width 458 height 23
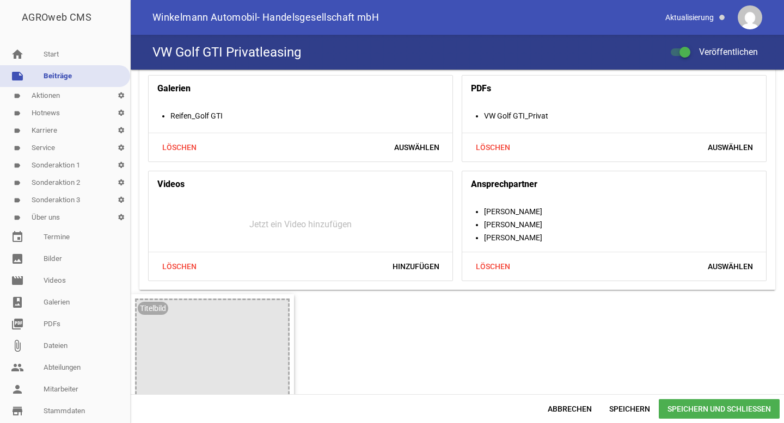
scroll to position [1151, 0]
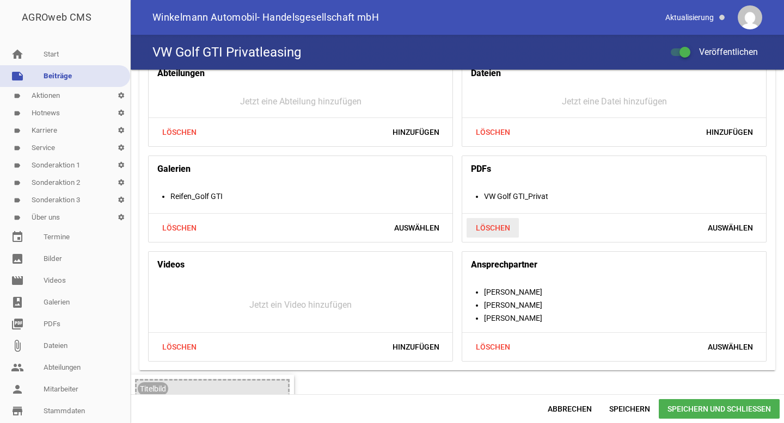
click at [496, 225] on span "Löschen" at bounding box center [492, 228] width 52 height 20
click at [730, 227] on span "Hinzufügen" at bounding box center [729, 228] width 64 height 20
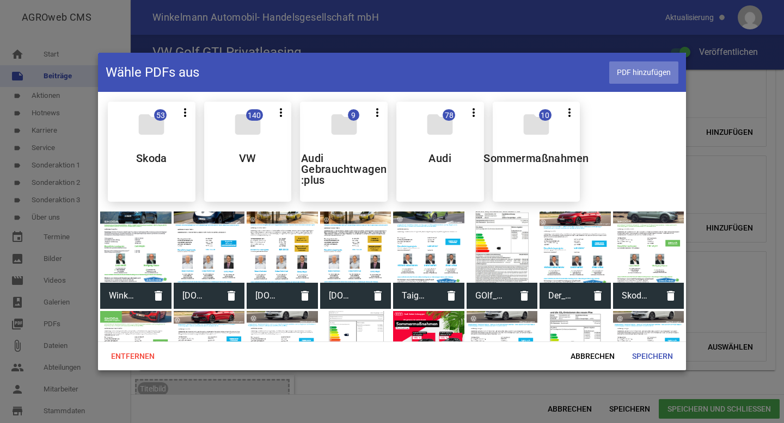
click at [646, 79] on span "PDF hinzufügen" at bounding box center [643, 72] width 69 height 22
click at [654, 77] on span "PDF hinzufügen" at bounding box center [643, 72] width 69 height 22
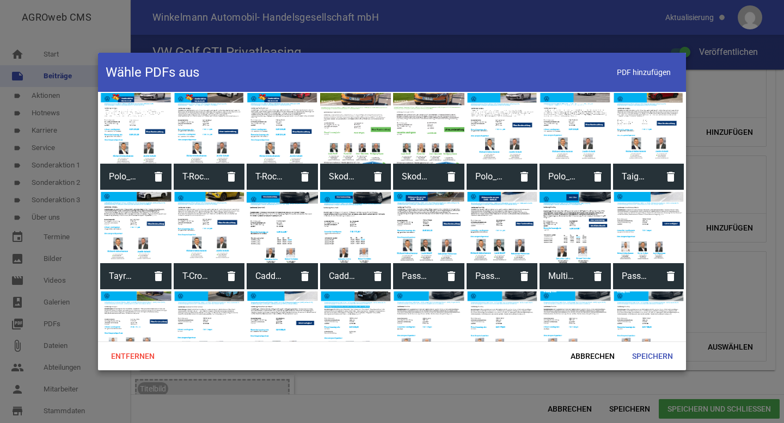
scroll to position [1448, 0]
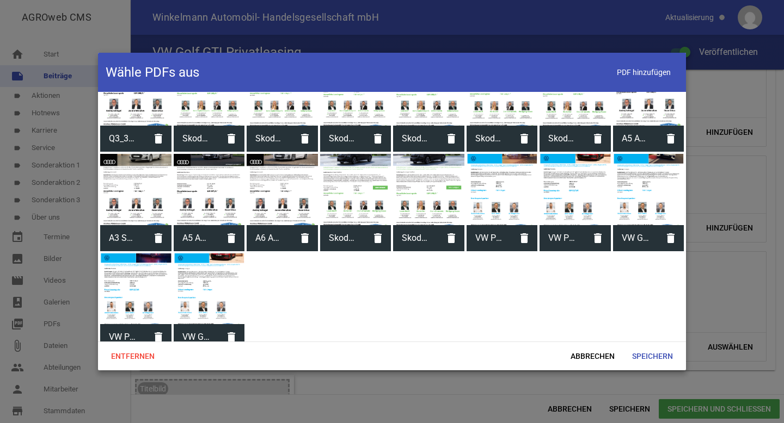
click at [206, 300] on div at bounding box center [209, 289] width 71 height 71
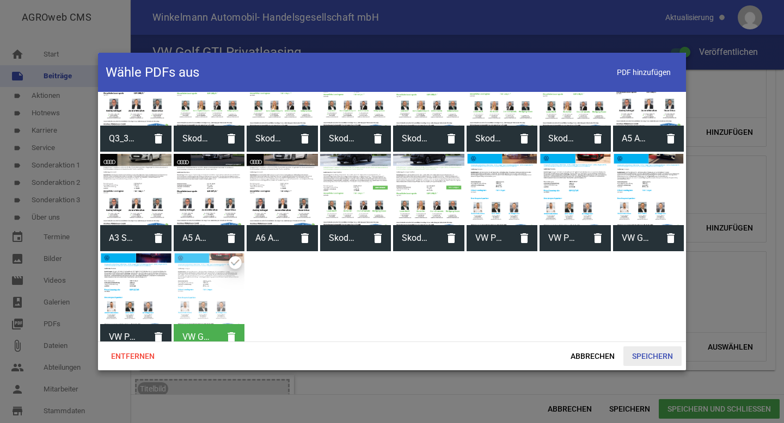
click at [664, 358] on span "Speichern" at bounding box center [652, 357] width 58 height 20
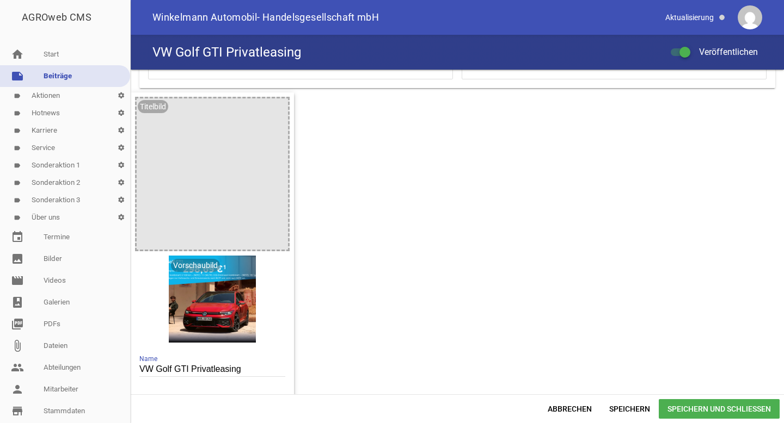
scroll to position [1457, 0]
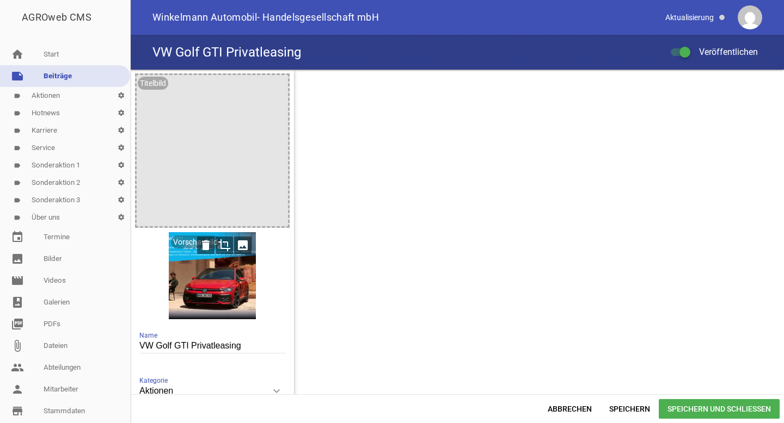
click at [244, 244] on icon "image" at bounding box center [242, 245] width 17 height 17
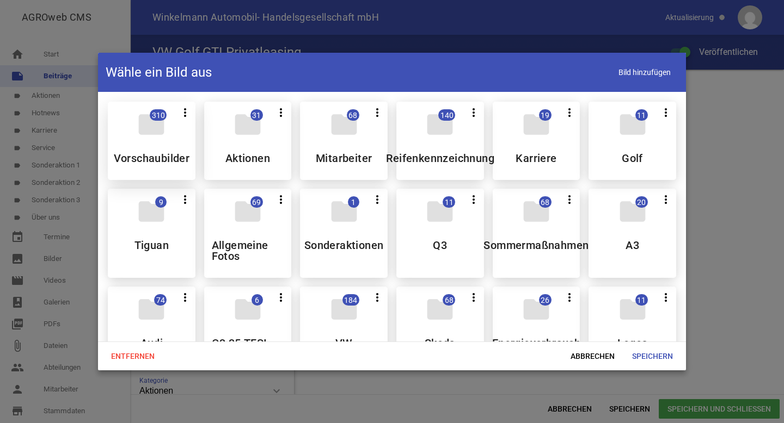
click at [141, 140] on div "folder 310 more_vert Teilen Bearbeiten Löschen Vorschaubilder" at bounding box center [152, 141] width 88 height 78
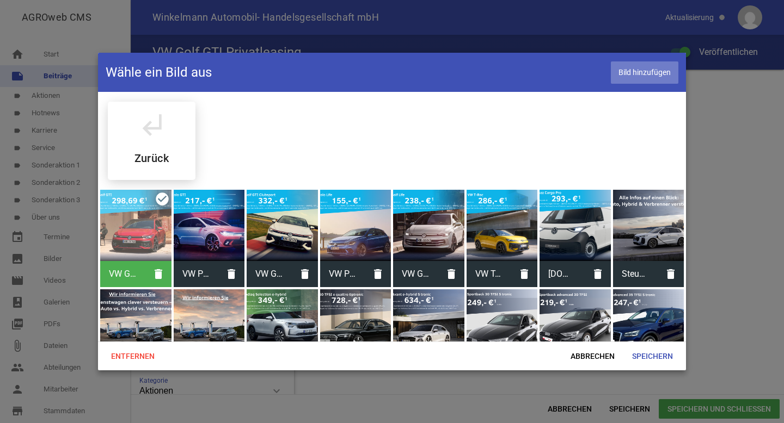
click at [638, 77] on span "Bild hinzufügen" at bounding box center [644, 72] width 67 height 22
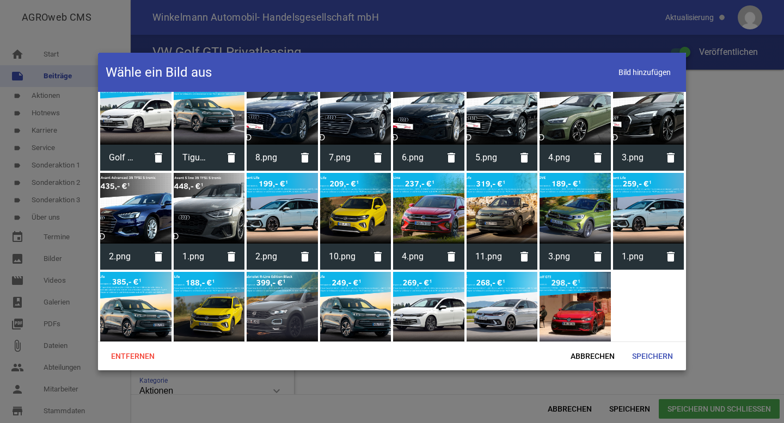
scroll to position [3695, 0]
